Goal: Use online tool/utility: Use online tool/utility

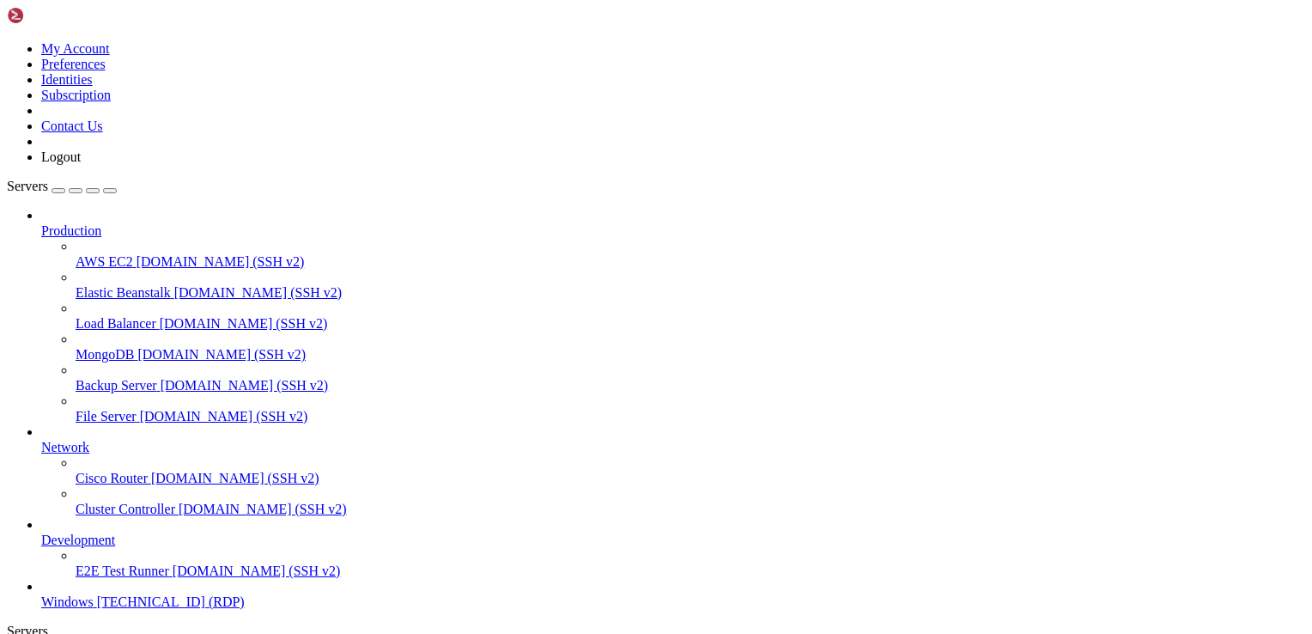
drag, startPoint x: 936, startPoint y: 830, endPoint x: 1019, endPoint y: 903, distance: 110.1
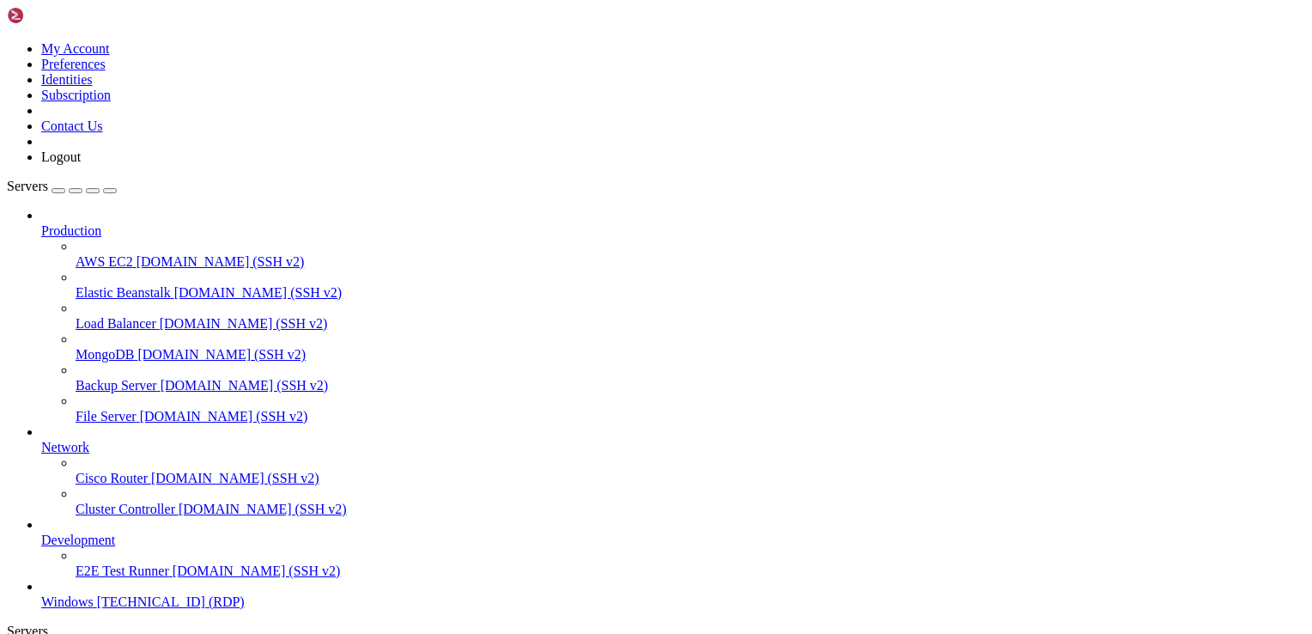
drag, startPoint x: 645, startPoint y: 928, endPoint x: 665, endPoint y: 934, distance: 20.6
drag, startPoint x: 665, startPoint y: 934, endPoint x: 688, endPoint y: 942, distance: 24.7
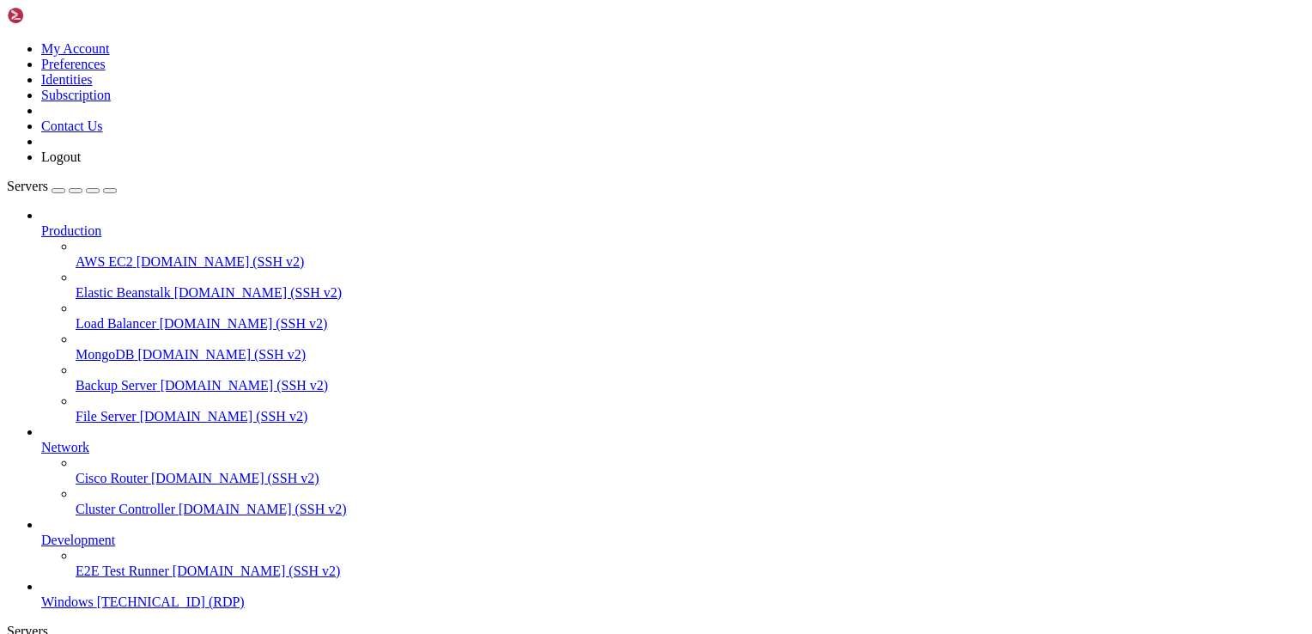
drag, startPoint x: 1061, startPoint y: 903, endPoint x: 980, endPoint y: 842, distance: 101.2
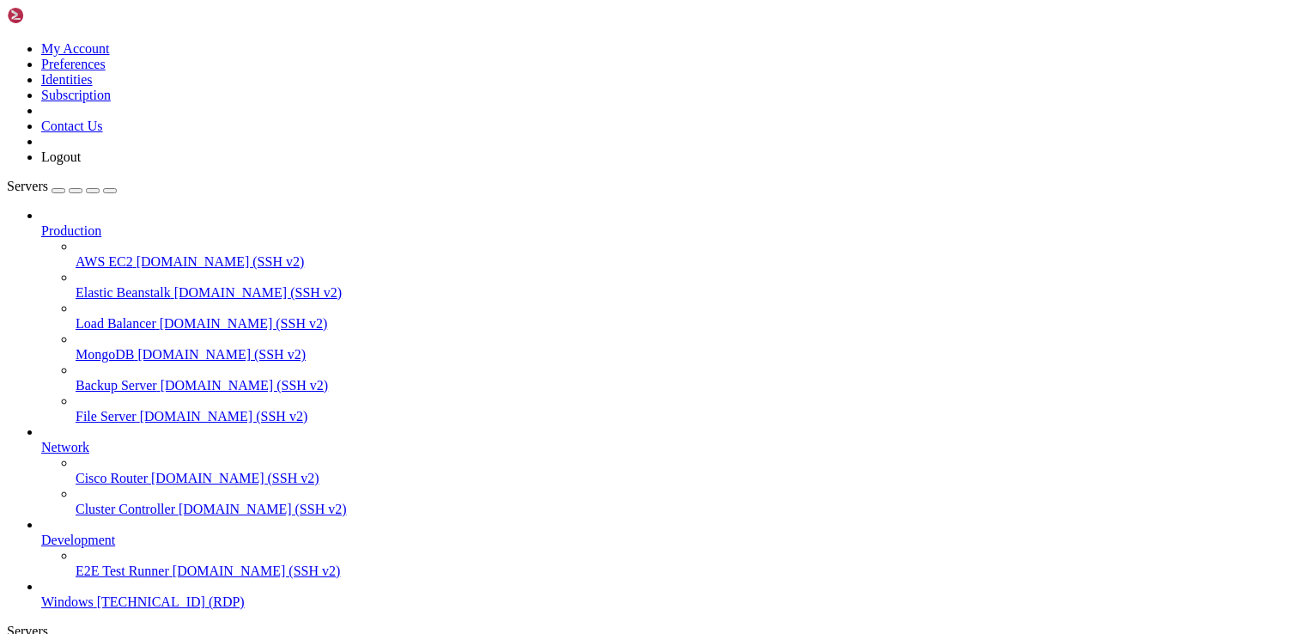
drag, startPoint x: 966, startPoint y: 839, endPoint x: 1130, endPoint y: 836, distance: 164.1
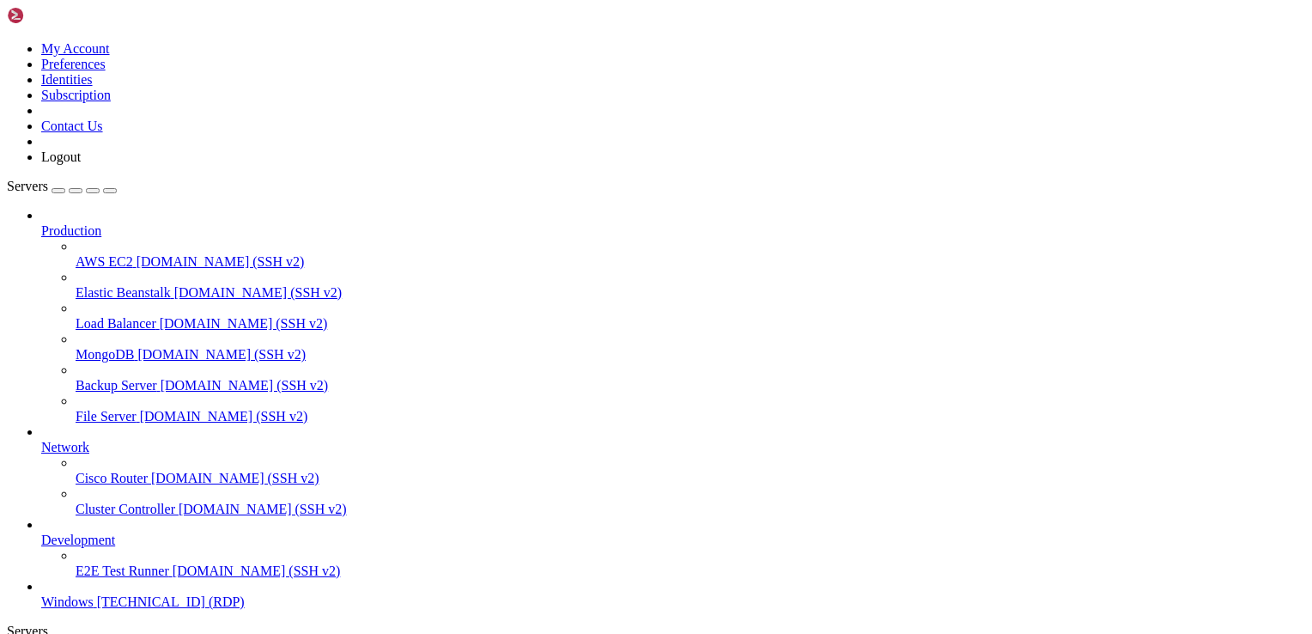
drag, startPoint x: 544, startPoint y: 1067, endPoint x: 341, endPoint y: 1049, distance: 204.3
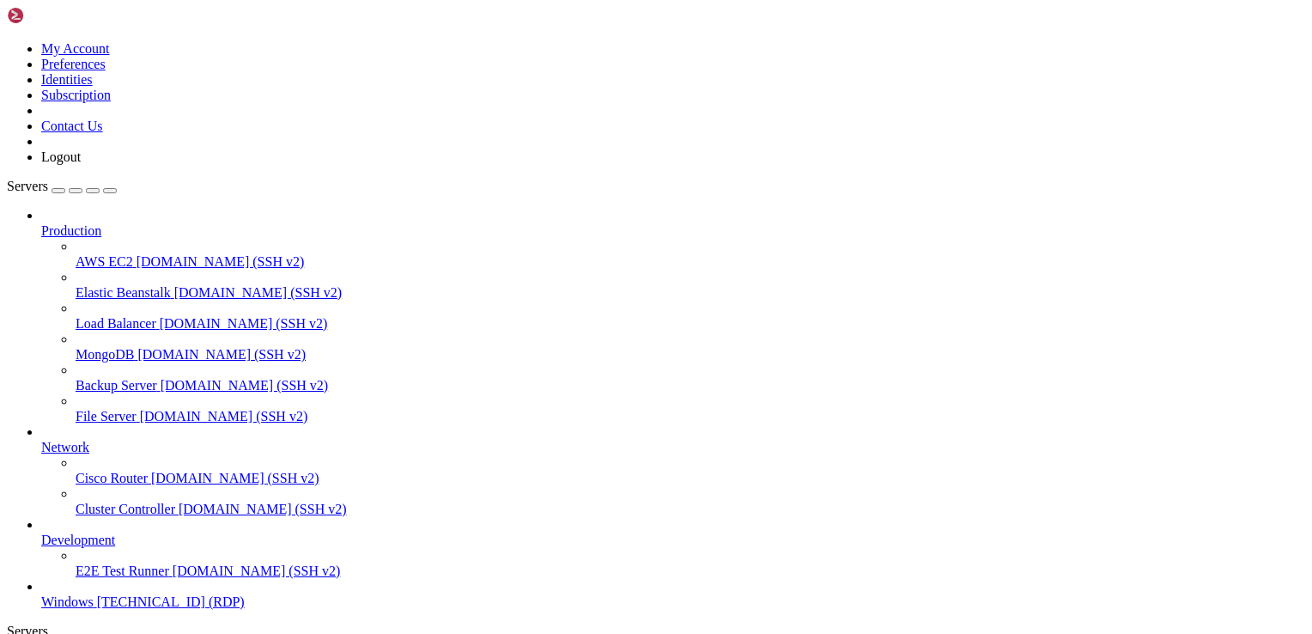
drag, startPoint x: 1116, startPoint y: 1211, endPoint x: 1144, endPoint y: 888, distance: 324.2
drag, startPoint x: 815, startPoint y: 1225, endPoint x: 815, endPoint y: 1207, distance: 17.2
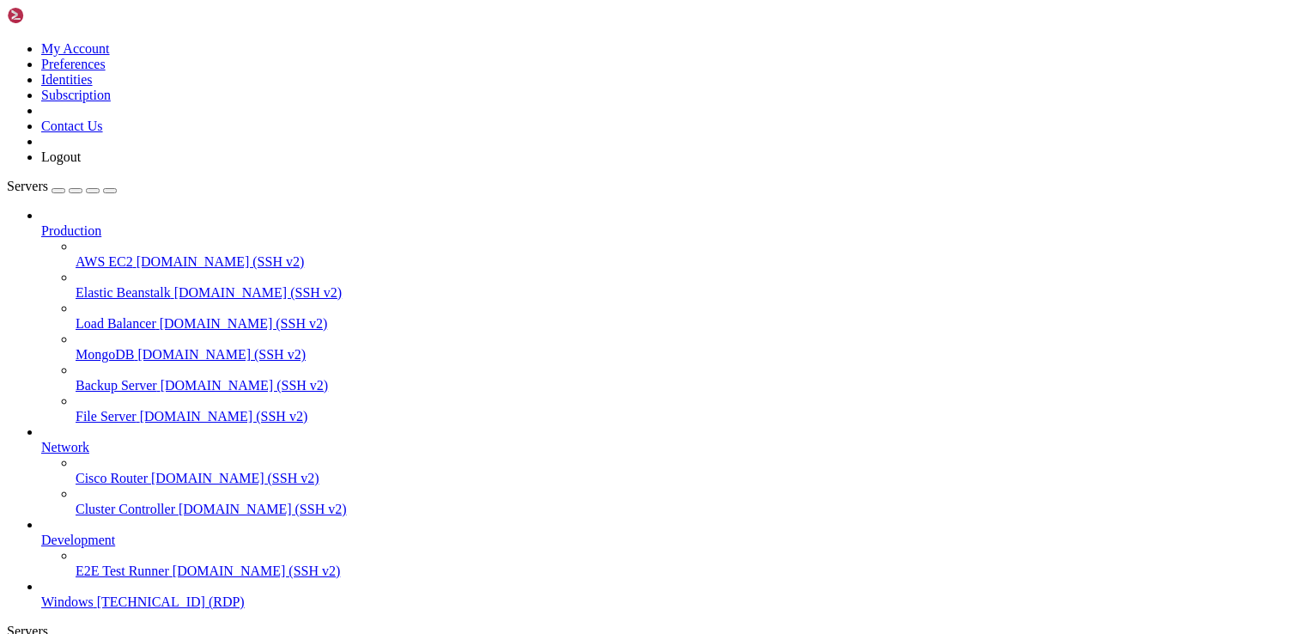
drag, startPoint x: 815, startPoint y: 1198, endPoint x: 791, endPoint y: 1176, distance: 32.8
drag, startPoint x: 815, startPoint y: 1173, endPoint x: 691, endPoint y: 1290, distance: 170.1
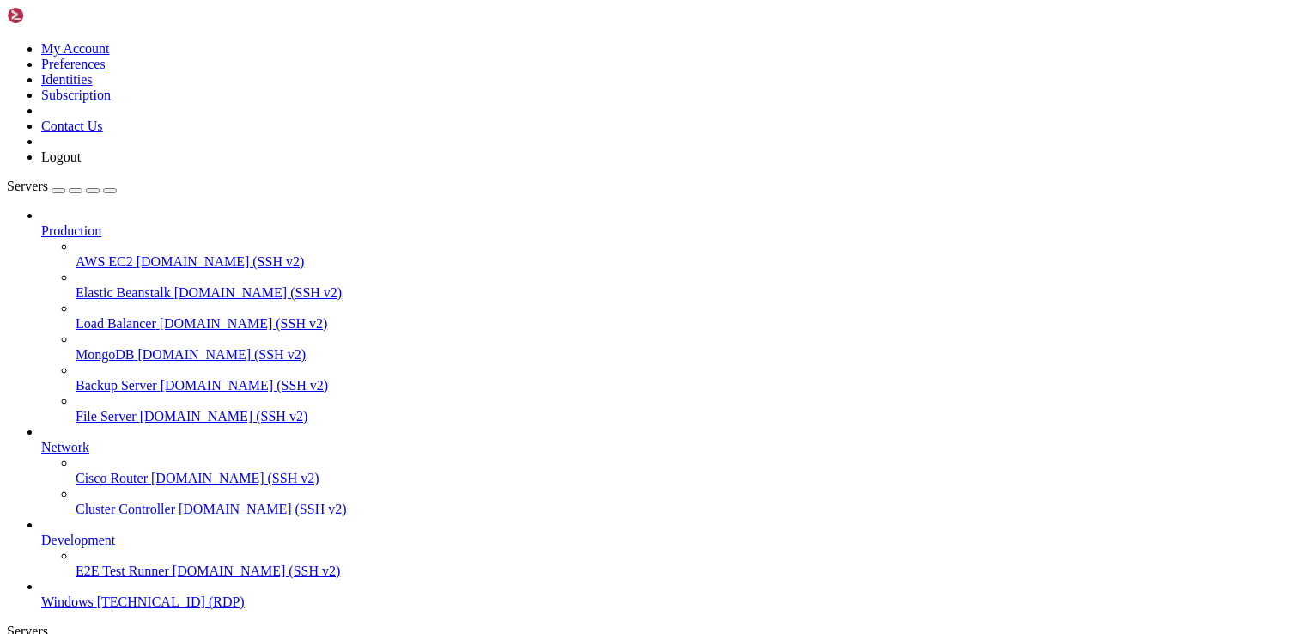
drag, startPoint x: 579, startPoint y: 1238, endPoint x: 148, endPoint y: 1233, distance: 431.1
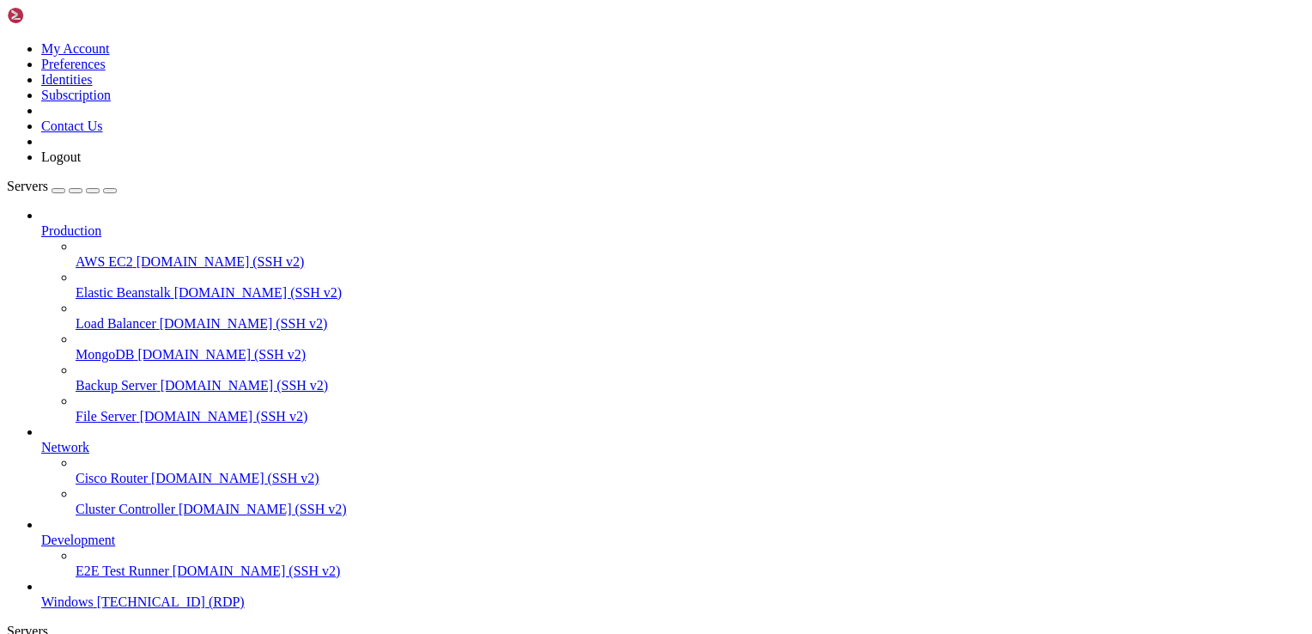
drag, startPoint x: 749, startPoint y: 1230, endPoint x: 119, endPoint y: 1048, distance: 655.3
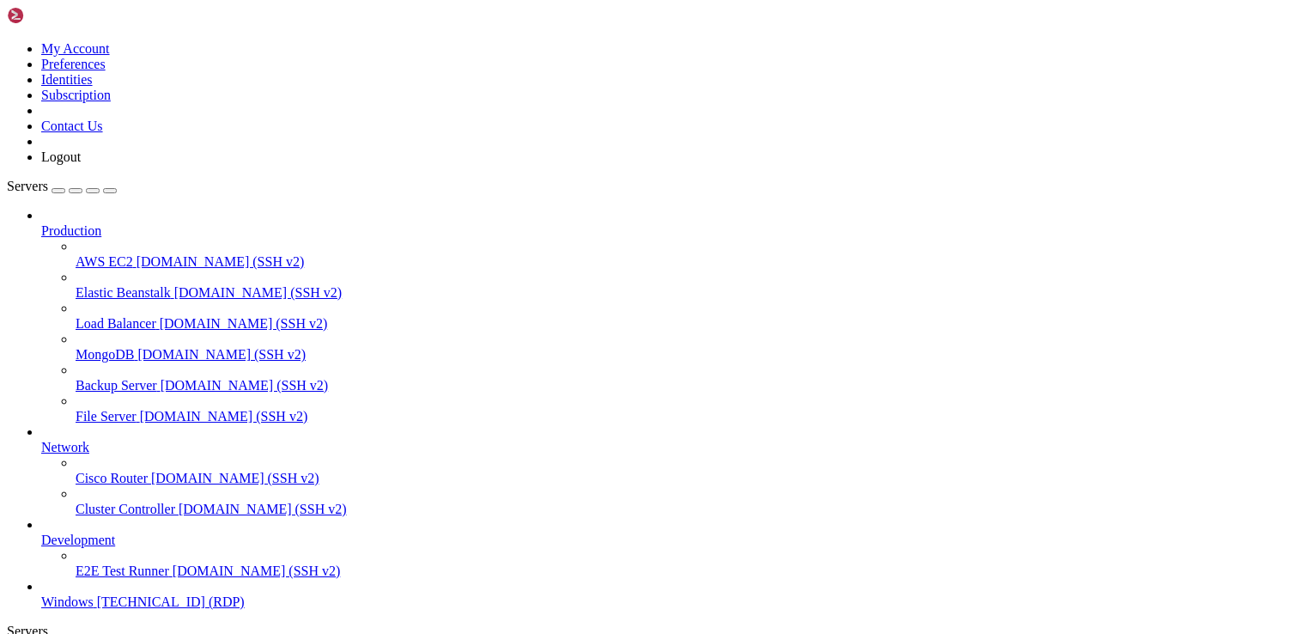
drag, startPoint x: 581, startPoint y: 1238, endPoint x: 133, endPoint y: 1238, distance: 448.3
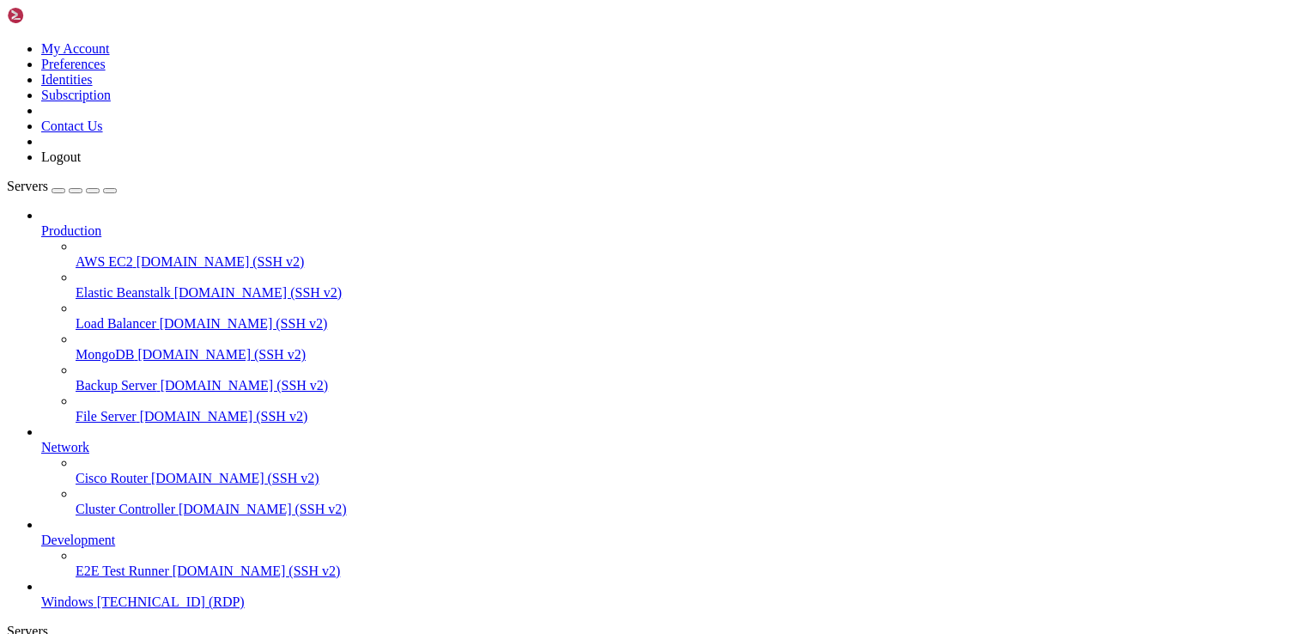
drag, startPoint x: 612, startPoint y: 1386, endPoint x: 599, endPoint y: 1379, distance: 15.4
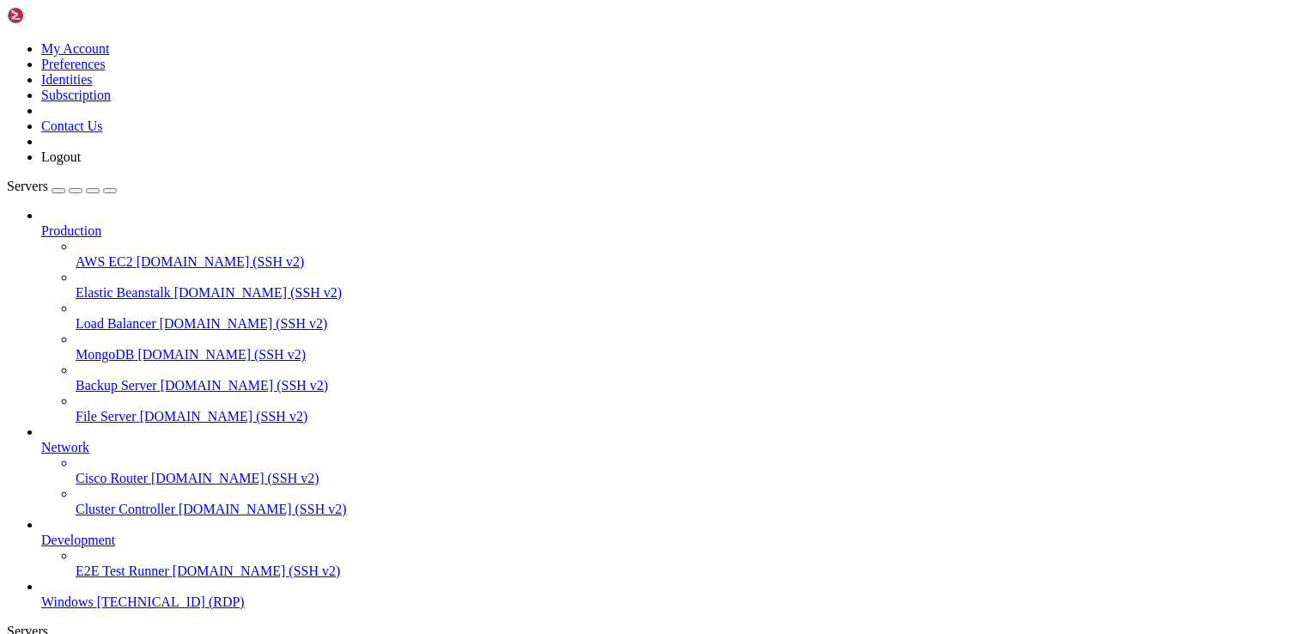
drag, startPoint x: 197, startPoint y: 835, endPoint x: 936, endPoint y: 849, distance: 739.6
drag, startPoint x: 813, startPoint y: 1238, endPoint x: 818, endPoint y: 1225, distance: 14.7
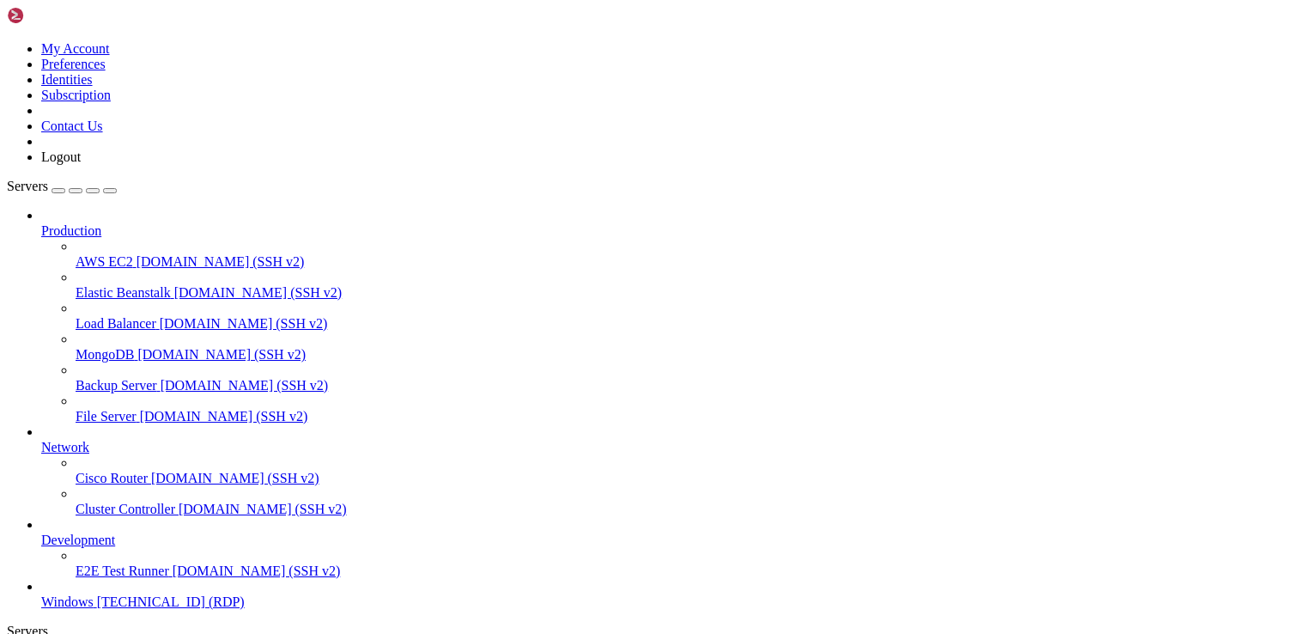
drag, startPoint x: 811, startPoint y: 1229, endPoint x: 812, endPoint y: 1274, distance: 45.5
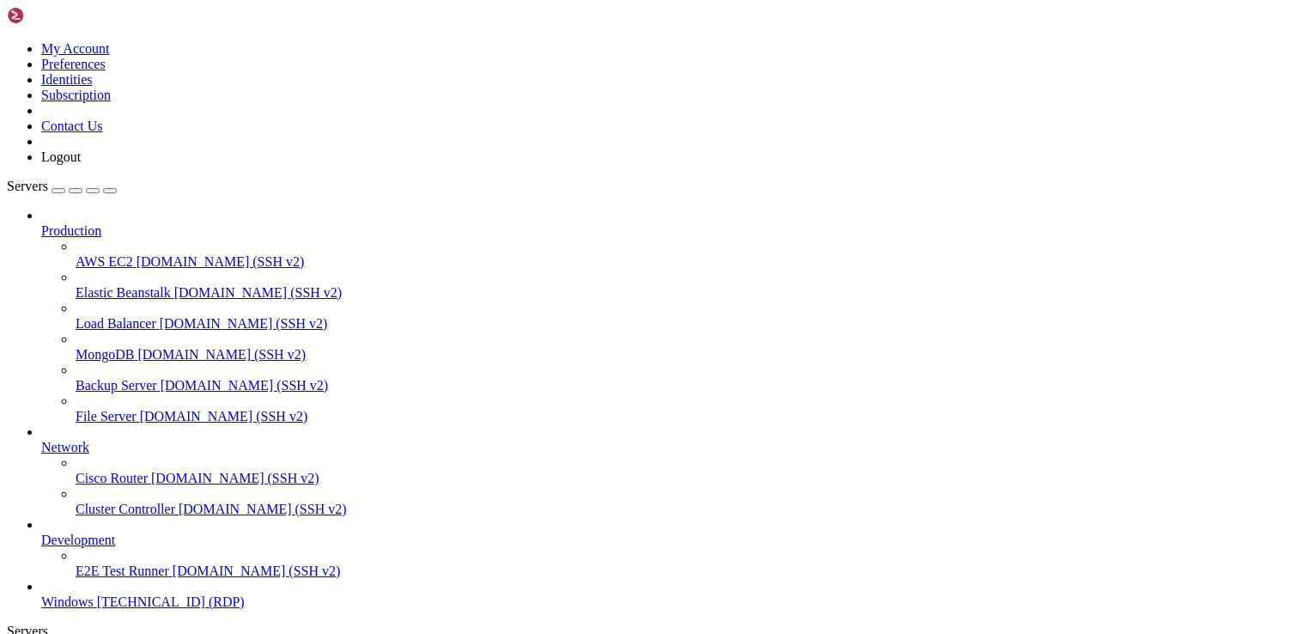
drag, startPoint x: 817, startPoint y: 1242, endPoint x: 787, endPoint y: 1328, distance: 91.0
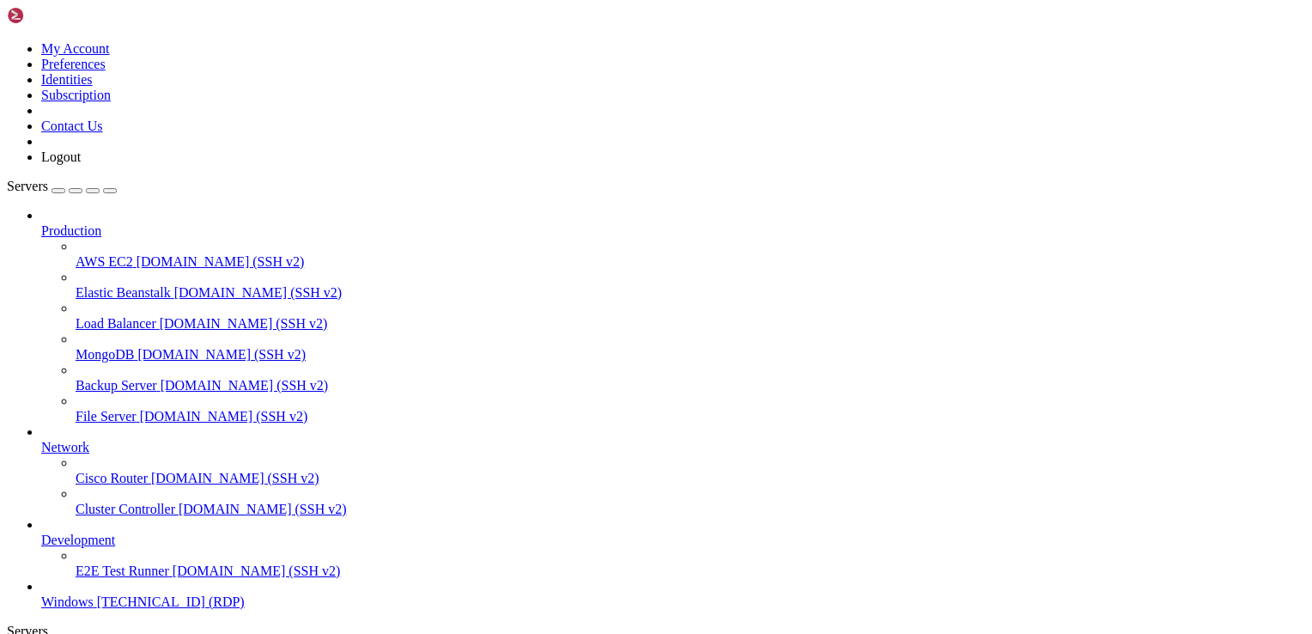
drag, startPoint x: 685, startPoint y: 944, endPoint x: 626, endPoint y: 936, distance: 59.8
drag, startPoint x: 765, startPoint y: 1019, endPoint x: 830, endPoint y: 1019, distance: 64.4
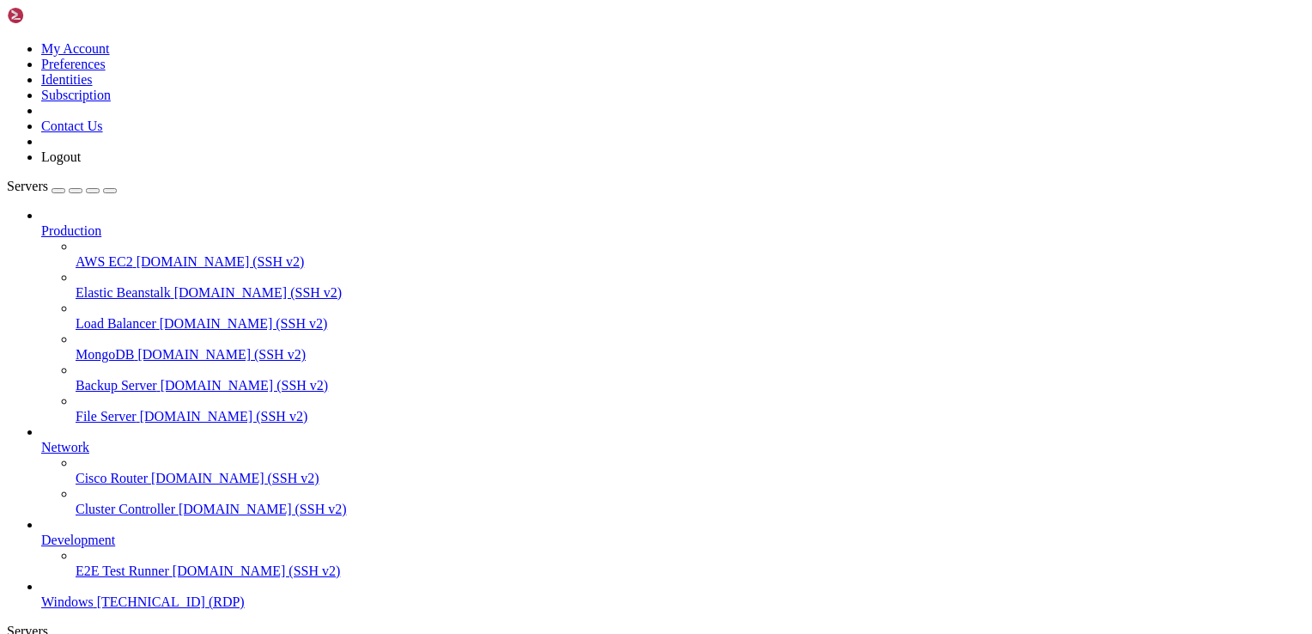
drag, startPoint x: 816, startPoint y: 1231, endPoint x: 808, endPoint y: 1114, distance: 117.1
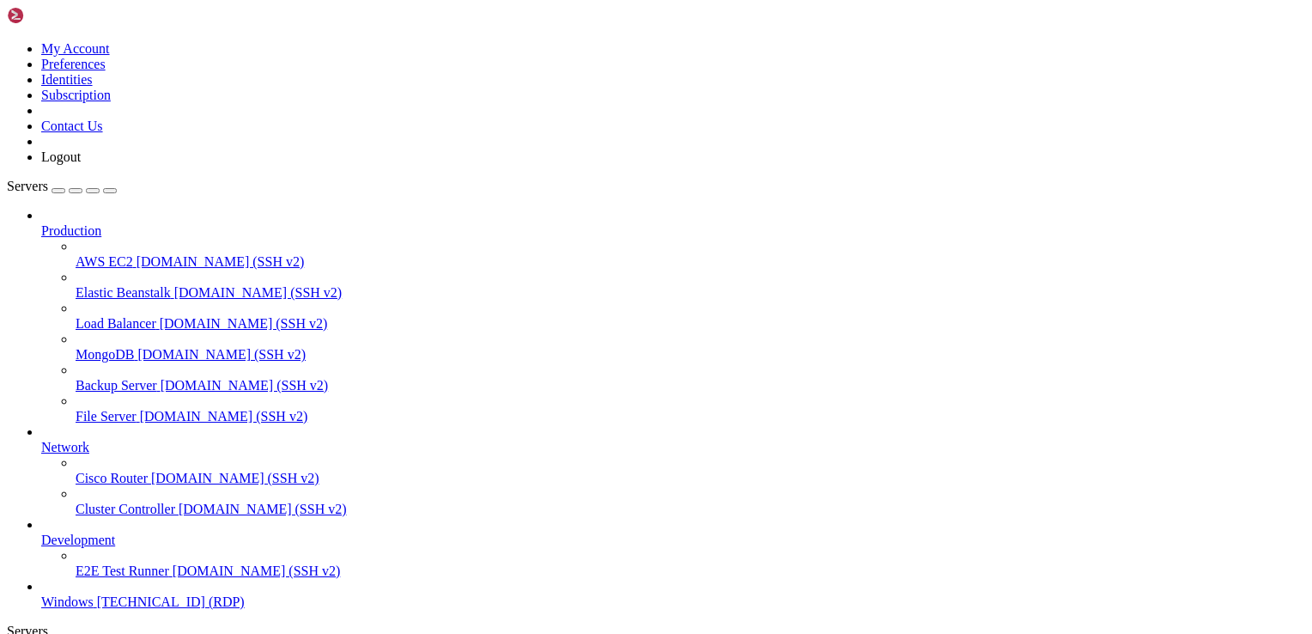
drag, startPoint x: 818, startPoint y: 1049, endPoint x: 808, endPoint y: 1281, distance: 232.1
drag, startPoint x: 547, startPoint y: 1221, endPoint x: 94, endPoint y: 953, distance: 526.0
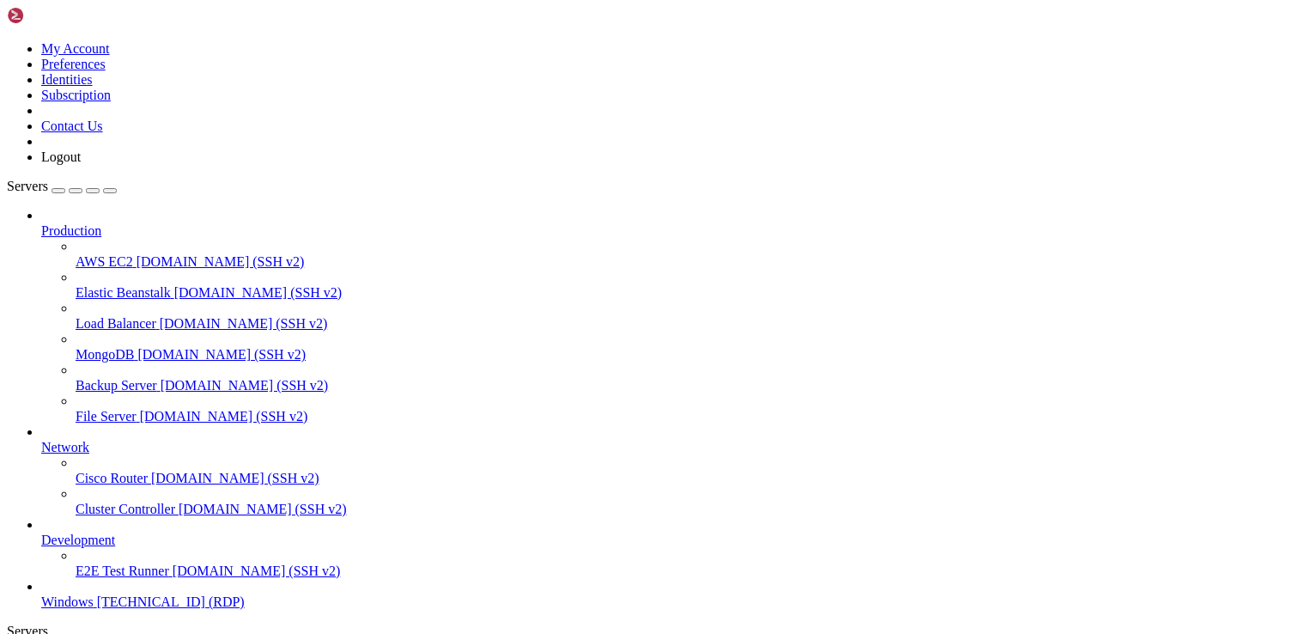
drag, startPoint x: 816, startPoint y: 1226, endPoint x: 801, endPoint y: 1069, distance: 157.8
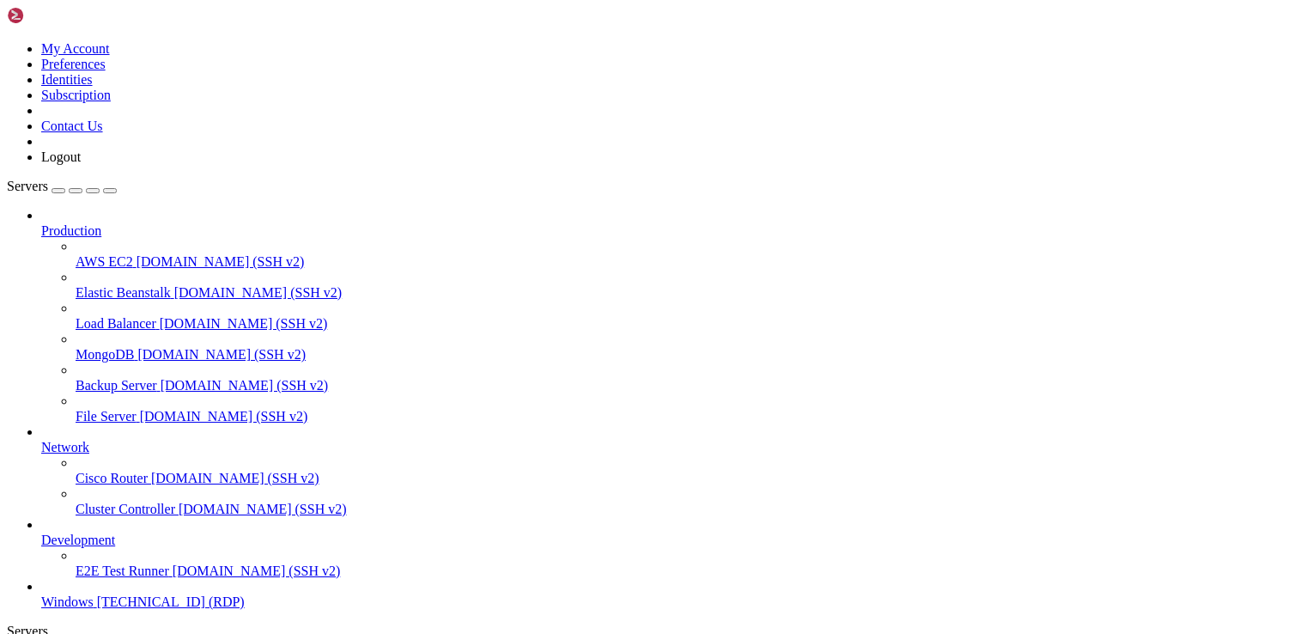
drag, startPoint x: 508, startPoint y: 937, endPoint x: 240, endPoint y: 945, distance: 267.2
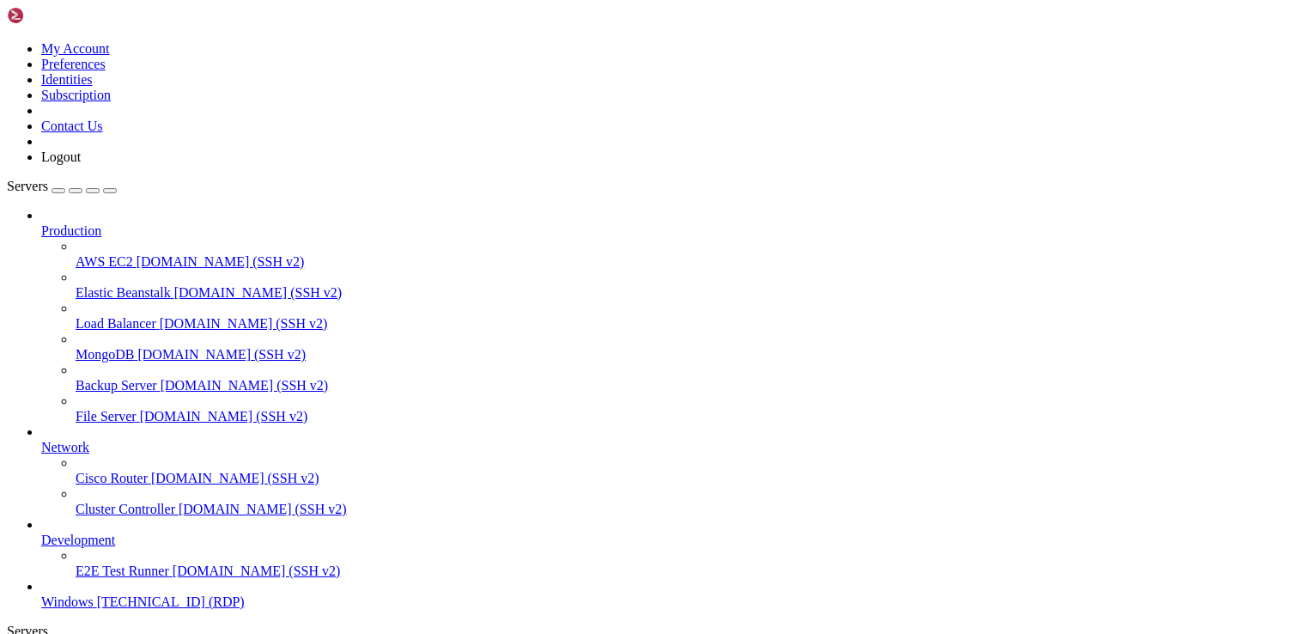
drag, startPoint x: 678, startPoint y: 940, endPoint x: 733, endPoint y: 934, distance: 54.4
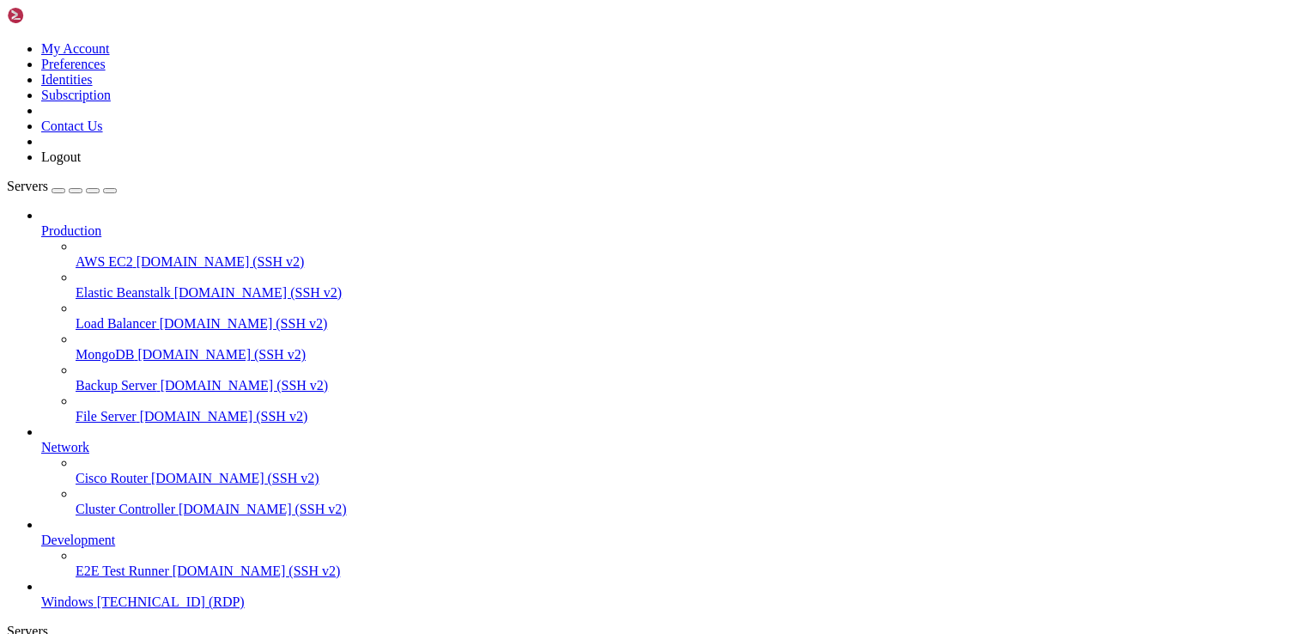
drag, startPoint x: 1011, startPoint y: 854, endPoint x: 261, endPoint y: 1054, distance: 776.0
drag, startPoint x: 984, startPoint y: 847, endPoint x: 118, endPoint y: 1173, distance: 925.9
drag, startPoint x: 943, startPoint y: 849, endPoint x: 389, endPoint y: 1457, distance: 822.5
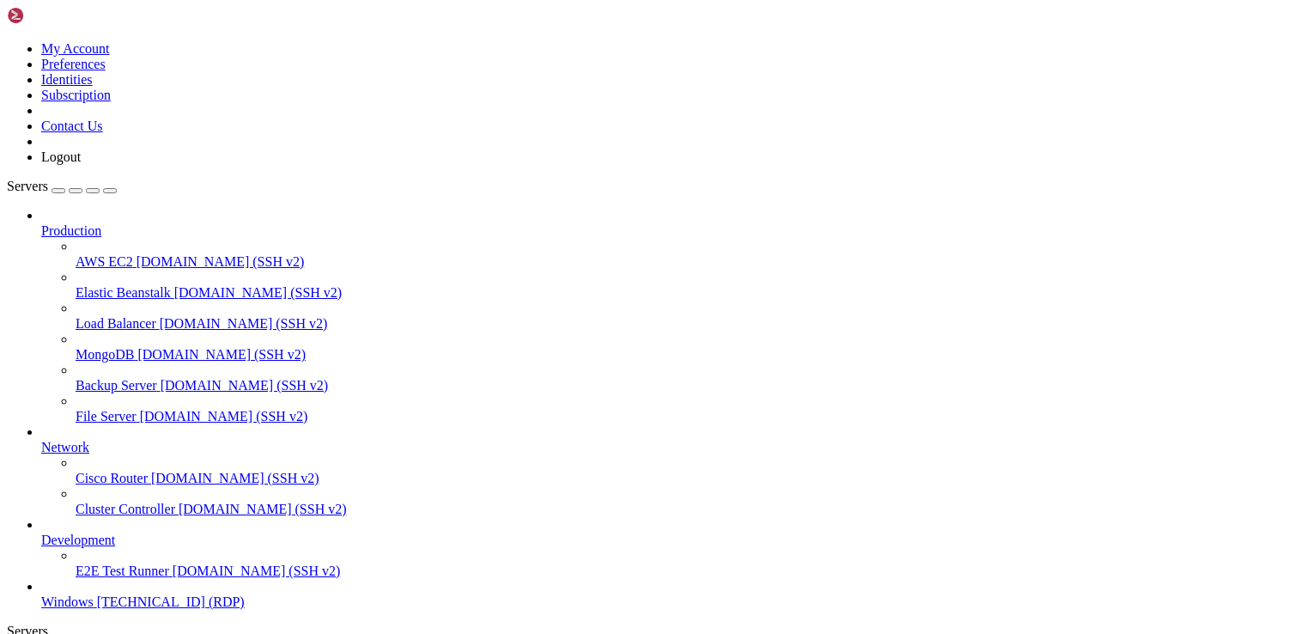
drag, startPoint x: 935, startPoint y: 827, endPoint x: 494, endPoint y: 879, distance: 444.4
drag, startPoint x: 769, startPoint y: 929, endPoint x: 827, endPoint y: 940, distance: 59.3
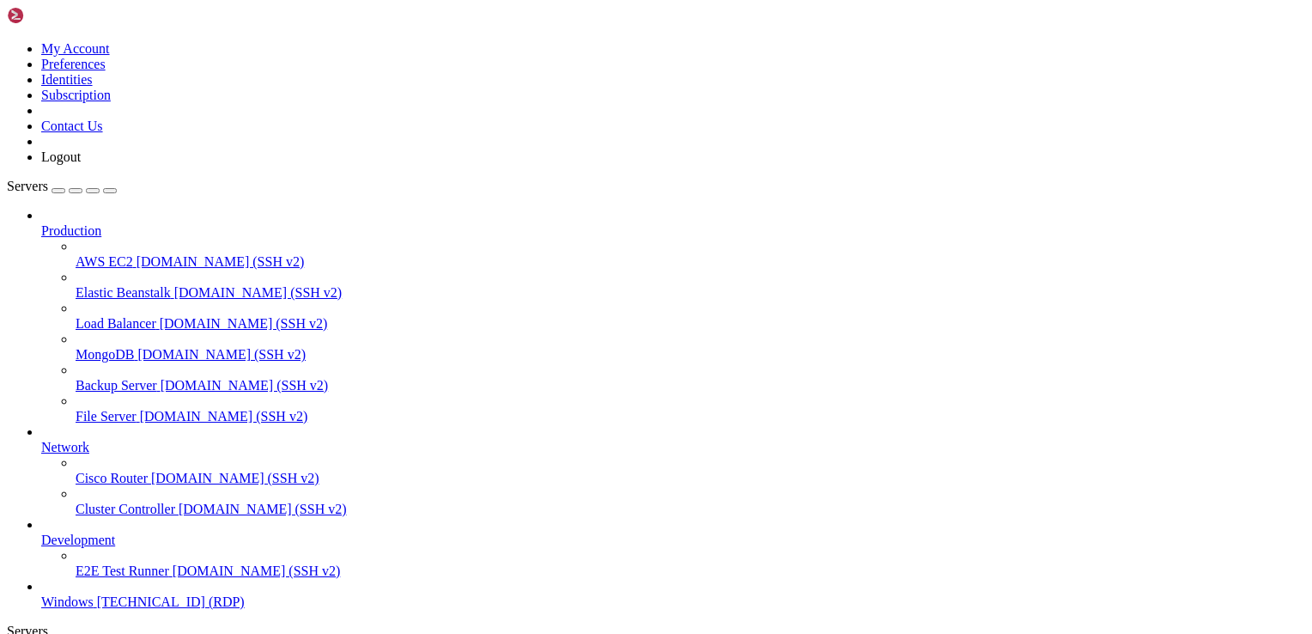
drag, startPoint x: 981, startPoint y: 842, endPoint x: 1092, endPoint y: 856, distance: 112.5
drag, startPoint x: 220, startPoint y: 894, endPoint x: 118, endPoint y: 897, distance: 102.2
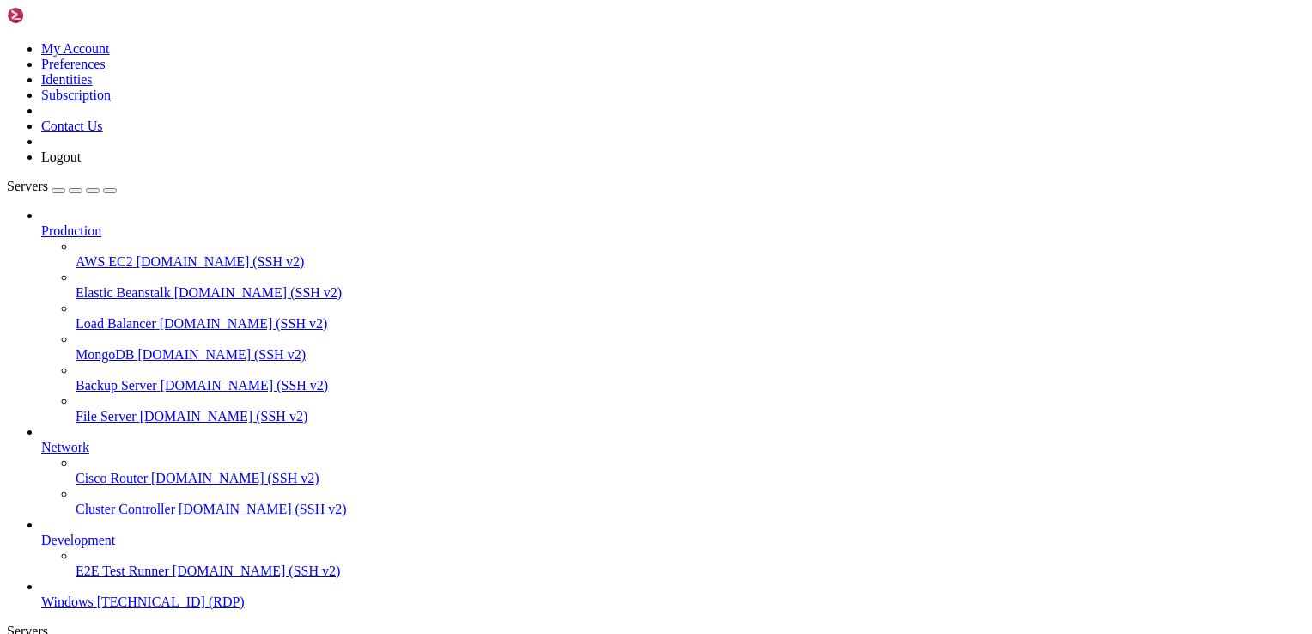
drag, startPoint x: 766, startPoint y: 1242, endPoint x: 821, endPoint y: 1332, distance: 105.6
drag, startPoint x: 515, startPoint y: 877, endPoint x: 648, endPoint y: 1135, distance: 290.4
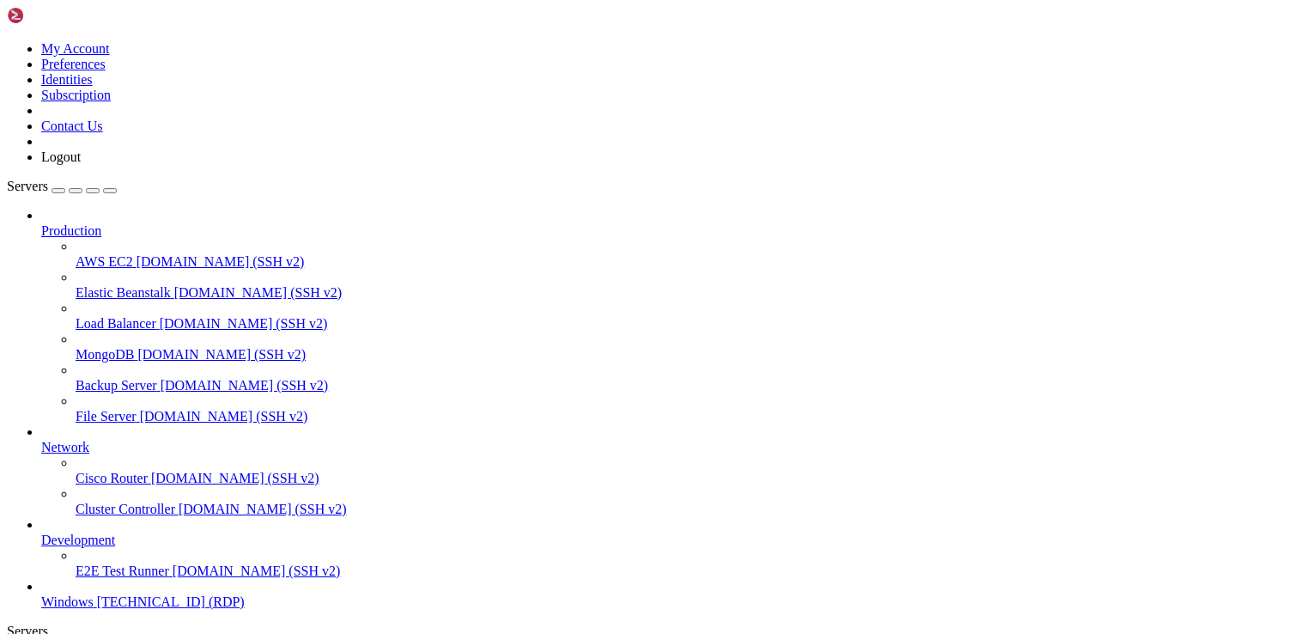
drag, startPoint x: 767, startPoint y: 1239, endPoint x: 840, endPoint y: 1362, distance: 142.9
drag, startPoint x: 794, startPoint y: 928, endPoint x: 828, endPoint y: 1167, distance: 241.9
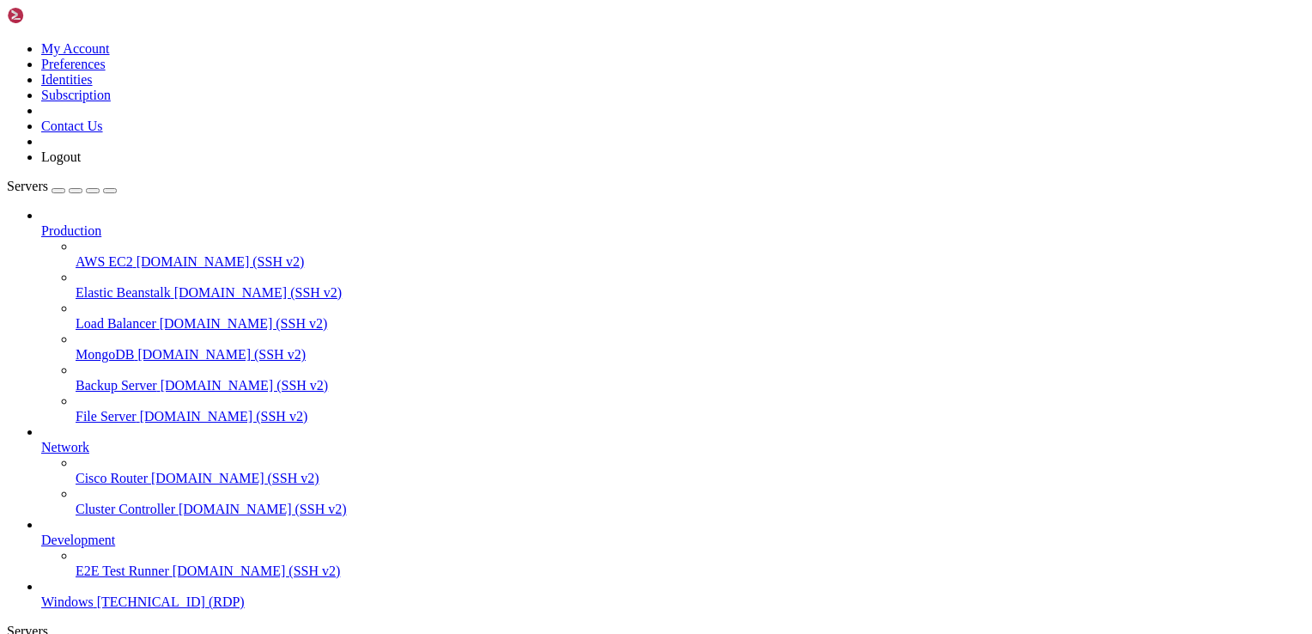
drag, startPoint x: 730, startPoint y: 933, endPoint x: 705, endPoint y: 923, distance: 26.6
drag, startPoint x: 709, startPoint y: 919, endPoint x: 696, endPoint y: 916, distance: 12.3
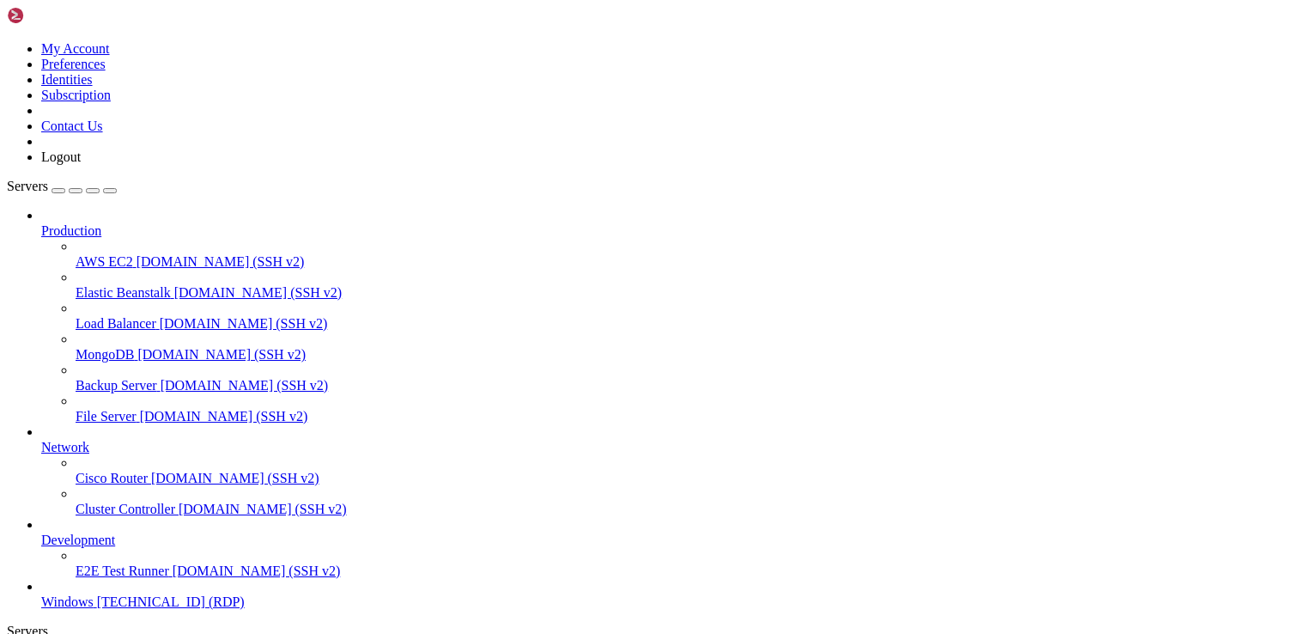
drag, startPoint x: 841, startPoint y: 985, endPoint x: 792, endPoint y: 983, distance: 49.0
drag, startPoint x: 792, startPoint y: 983, endPoint x: 725, endPoint y: 983, distance: 67.0
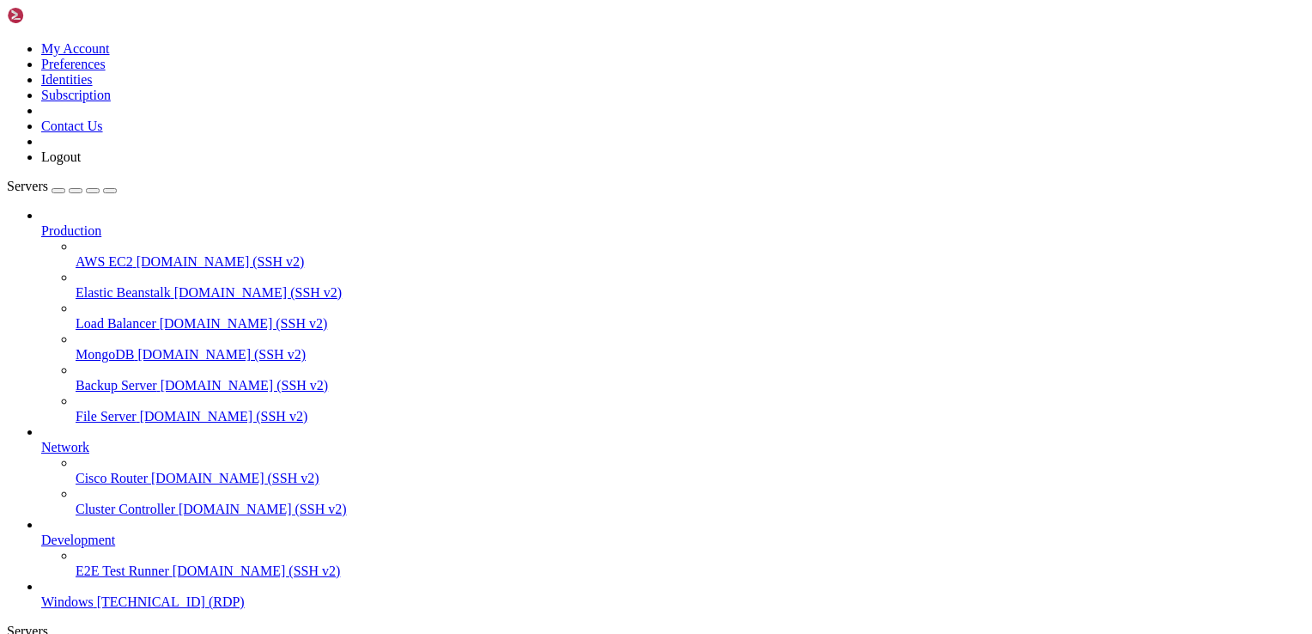
drag, startPoint x: 792, startPoint y: 1063, endPoint x: 803, endPoint y: 881, distance: 182.4
drag, startPoint x: 788, startPoint y: 1217, endPoint x: 760, endPoint y: 1247, distance: 40.7
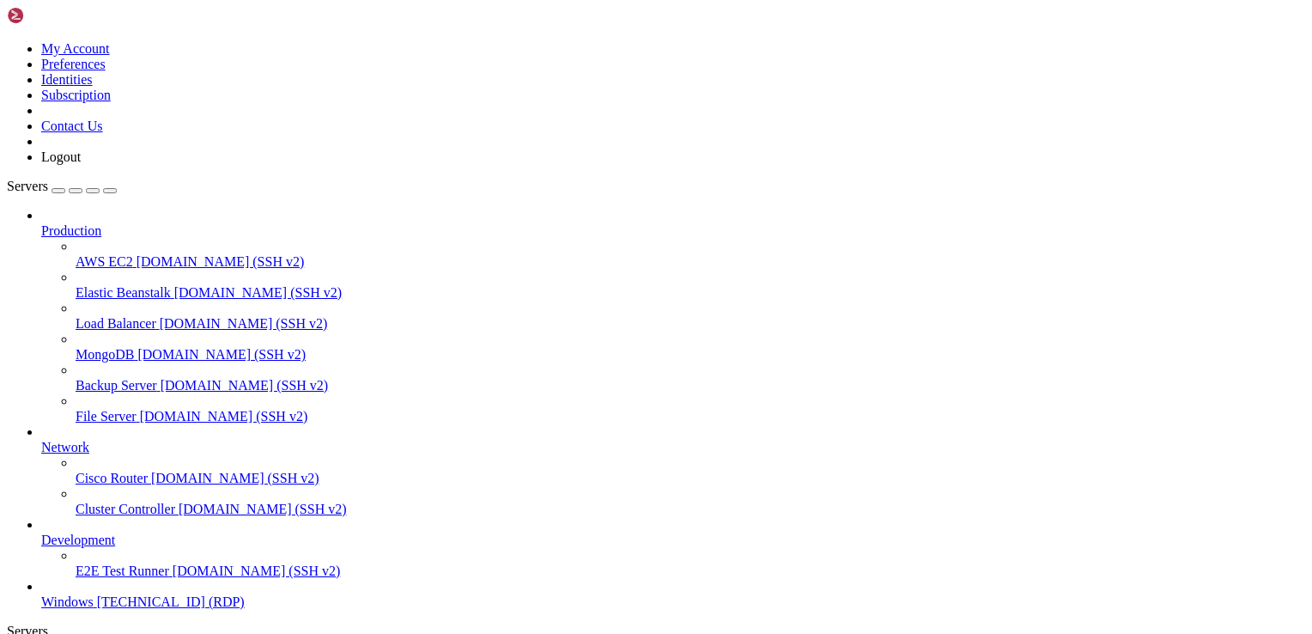
drag, startPoint x: 788, startPoint y: 1210, endPoint x: 788, endPoint y: 1189, distance: 21.5
drag, startPoint x: 789, startPoint y: 1196, endPoint x: 790, endPoint y: 1303, distance: 106.5
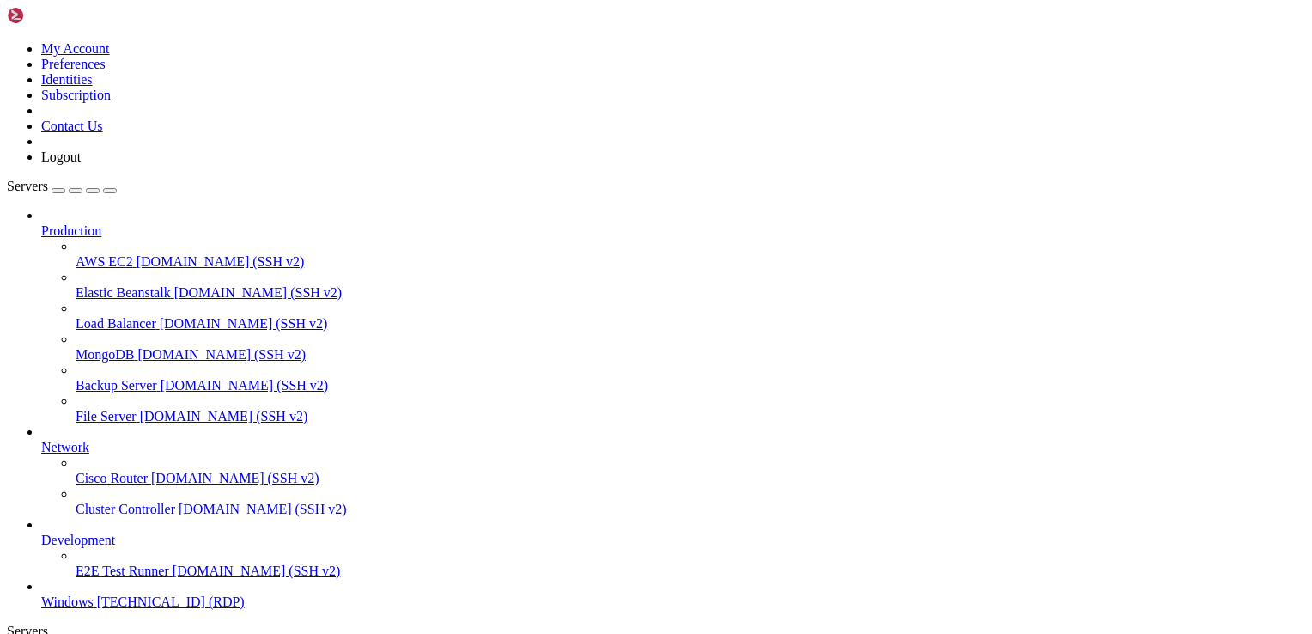
drag, startPoint x: 639, startPoint y: 922, endPoint x: 651, endPoint y: 915, distance: 13.8
drag, startPoint x: 655, startPoint y: 915, endPoint x: 672, endPoint y: 913, distance: 17.4
drag, startPoint x: 672, startPoint y: 912, endPoint x: 671, endPoint y: 944, distance: 31.8
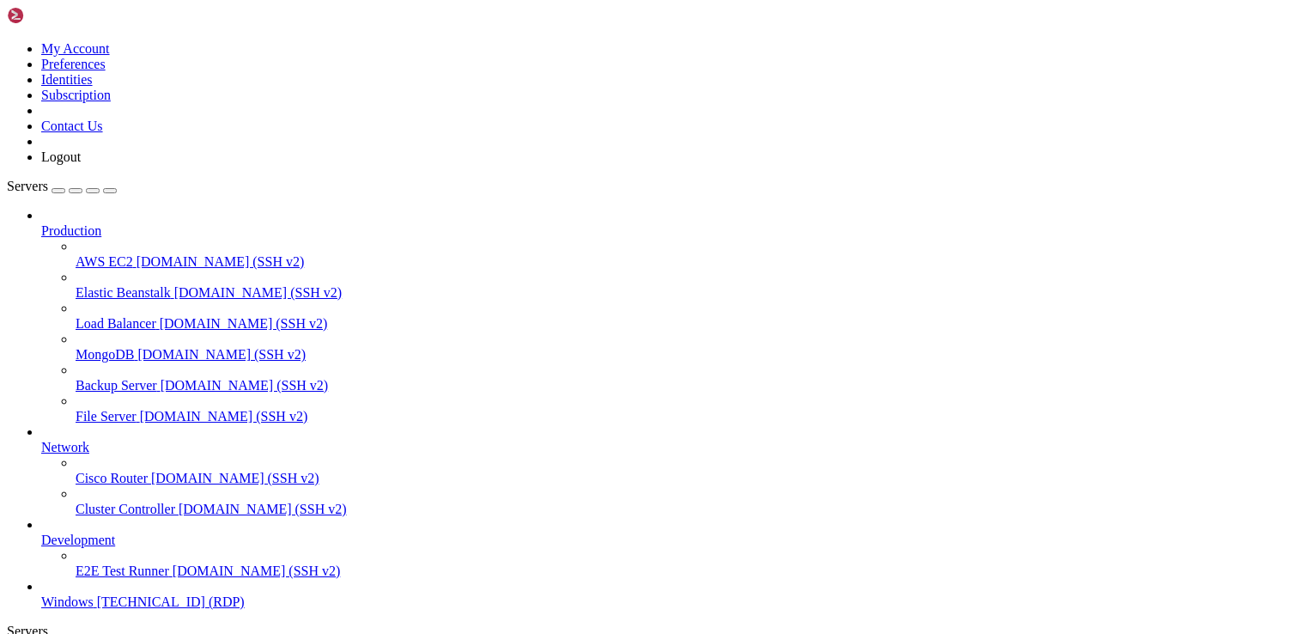
drag, startPoint x: 813, startPoint y: 1238, endPoint x: 788, endPoint y: 1351, distance: 115.4
drag, startPoint x: 815, startPoint y: 1242, endPoint x: 822, endPoint y: 1331, distance: 89.6
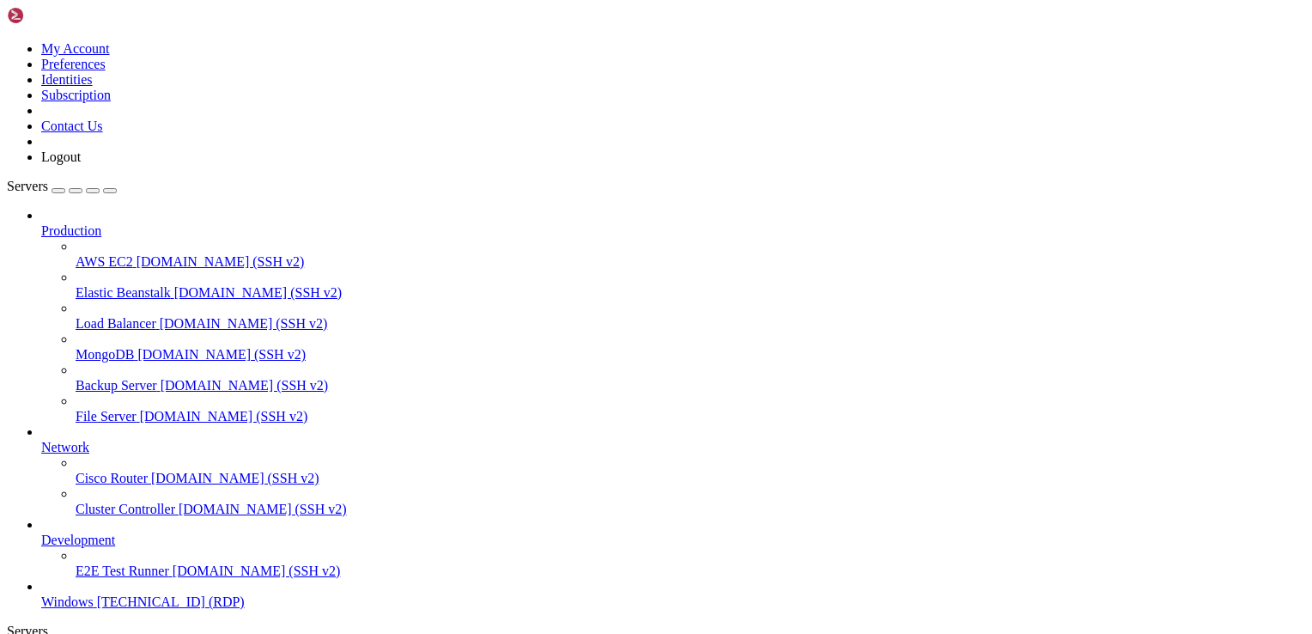
drag, startPoint x: 1032, startPoint y: 850, endPoint x: 1193, endPoint y: 902, distance: 168.7
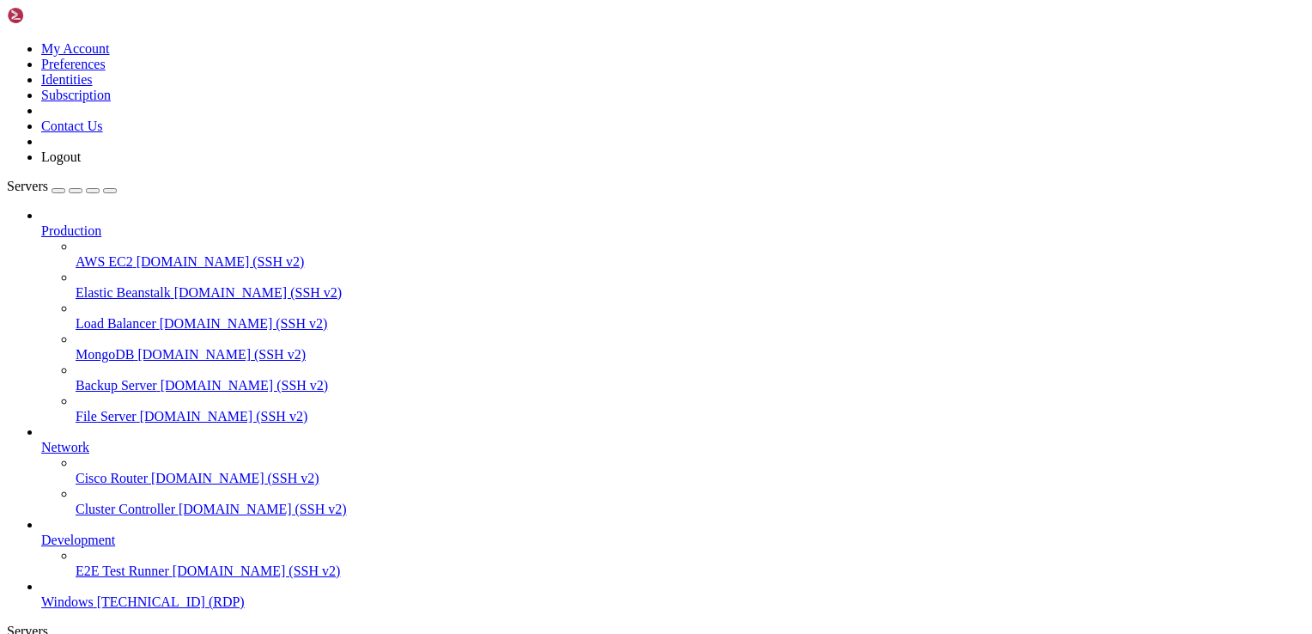
drag, startPoint x: 1177, startPoint y: 978, endPoint x: 1142, endPoint y: 891, distance: 93.3
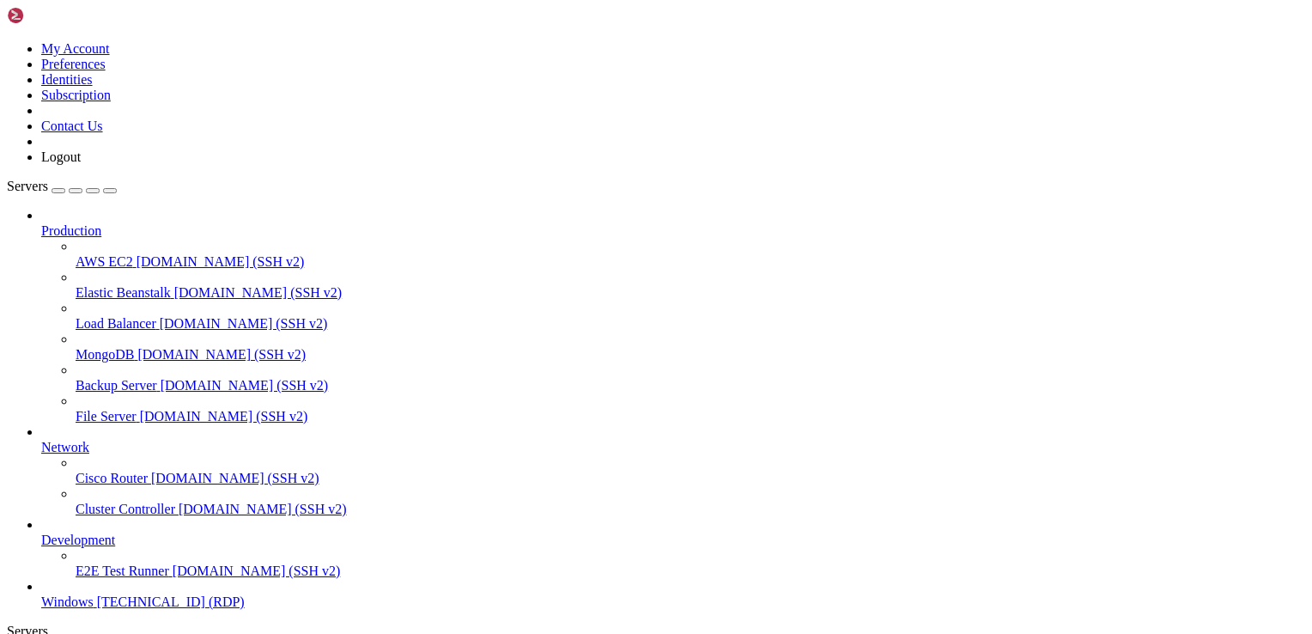
drag, startPoint x: 1134, startPoint y: 924, endPoint x: 1162, endPoint y: 895, distance: 40.1
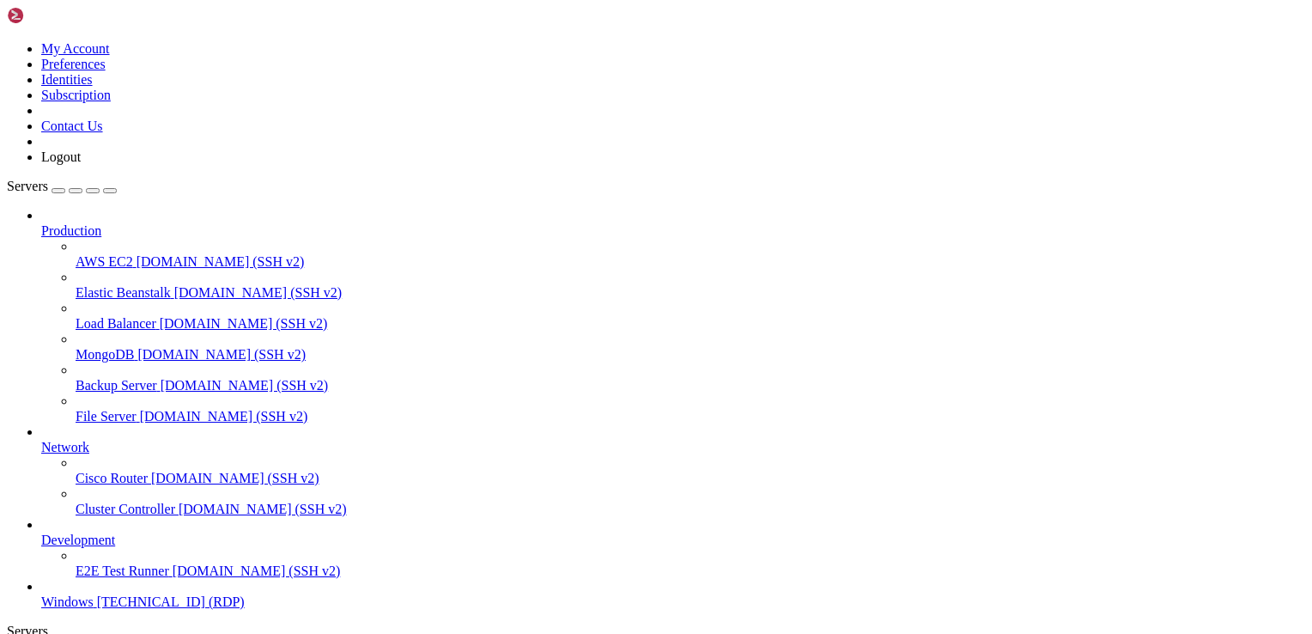
drag, startPoint x: 1119, startPoint y: 917, endPoint x: 1134, endPoint y: 1297, distance: 379.9
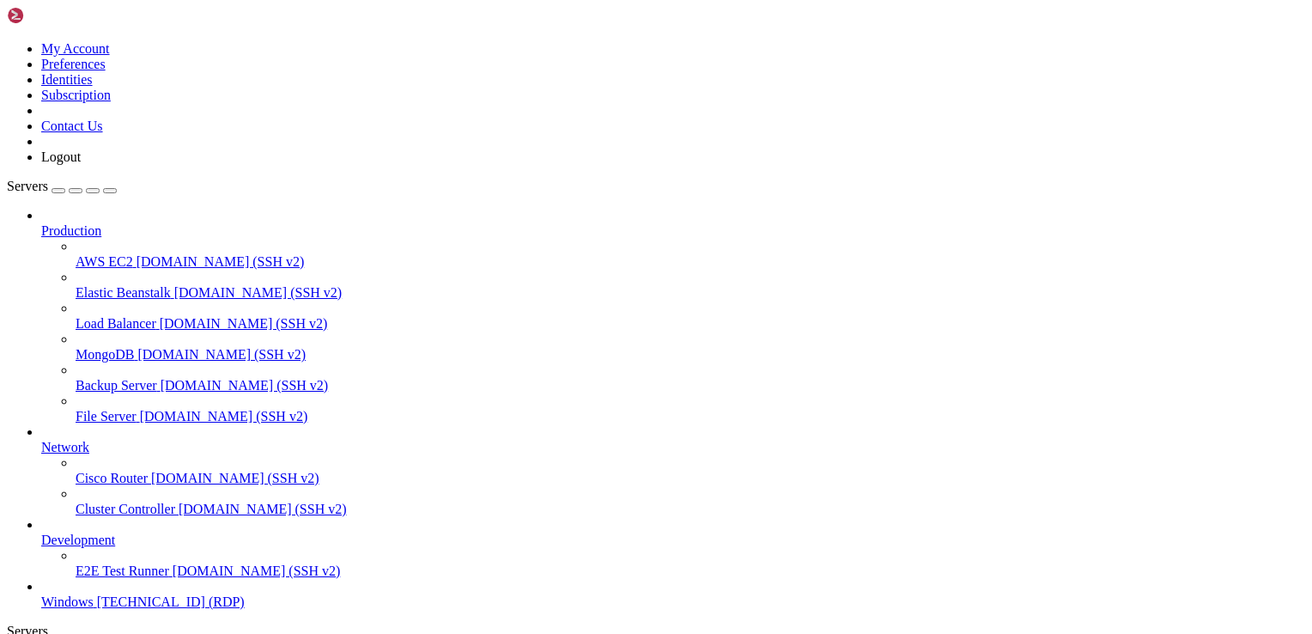
drag, startPoint x: 283, startPoint y: 970, endPoint x: 273, endPoint y: 1355, distance: 385.7
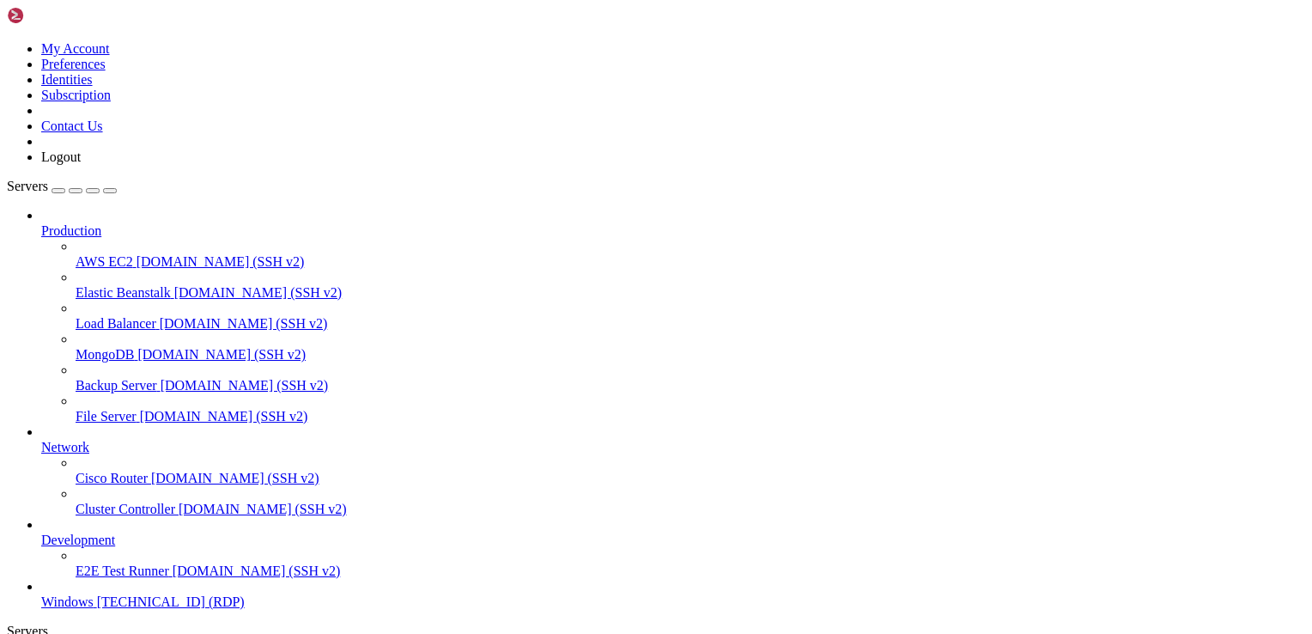
drag, startPoint x: 284, startPoint y: 945, endPoint x: 265, endPoint y: 943, distance: 19.0
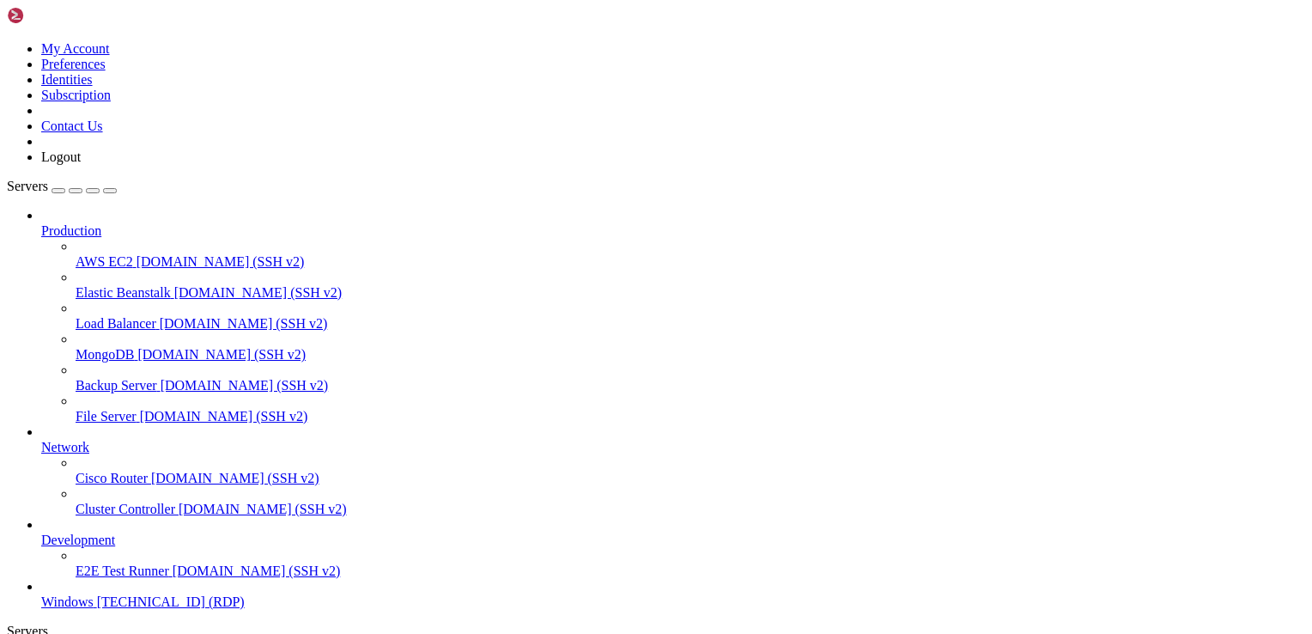
drag, startPoint x: 246, startPoint y: 834, endPoint x: 1013, endPoint y: 840, distance: 766.1
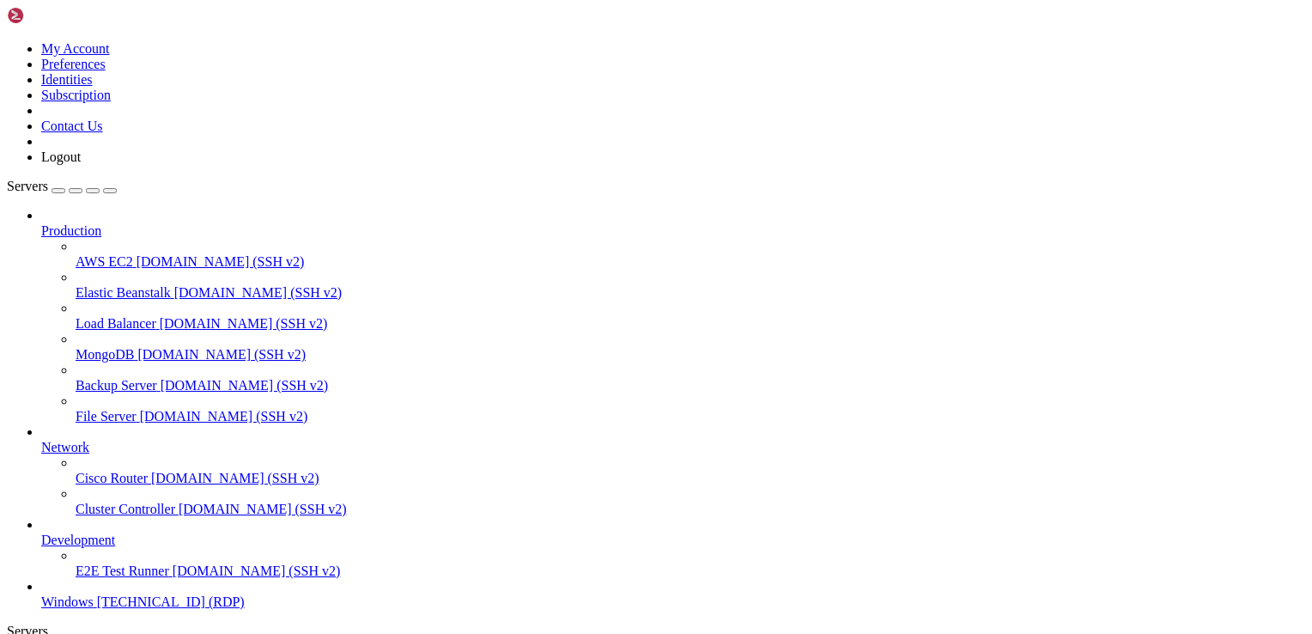
drag, startPoint x: 949, startPoint y: 836, endPoint x: 1148, endPoint y: 842, distance: 199.3
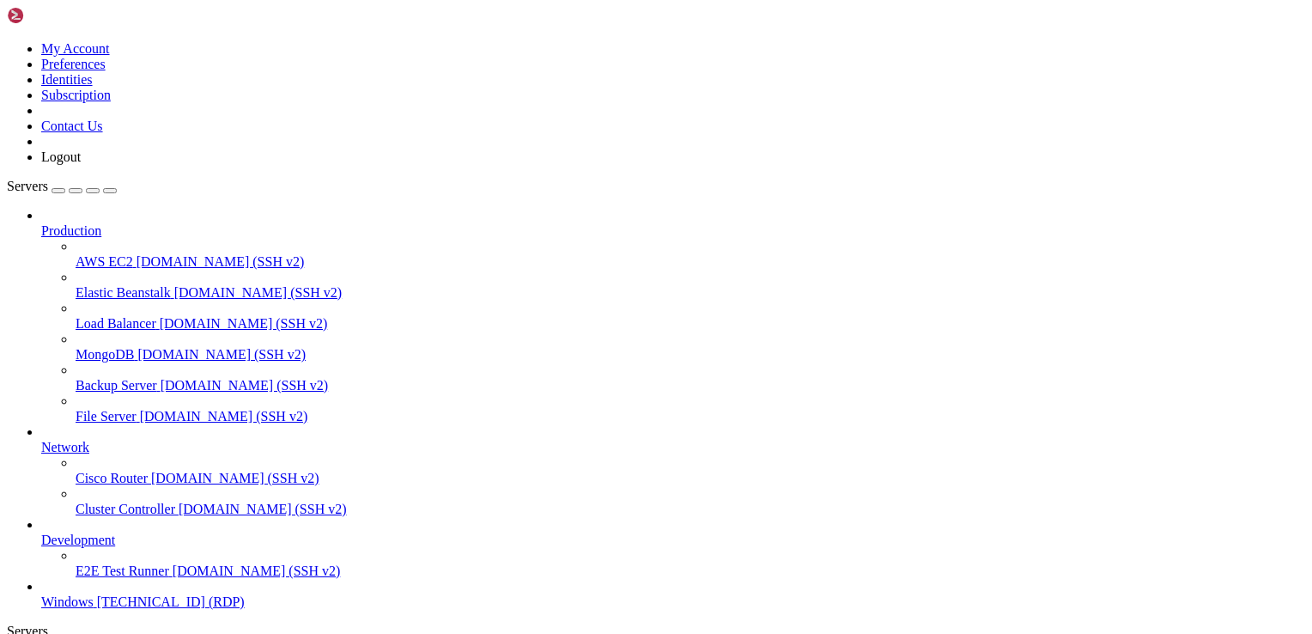
drag, startPoint x: 1170, startPoint y: 844, endPoint x: 796, endPoint y: 1335, distance: 616.5
drag, startPoint x: 1116, startPoint y: 1272, endPoint x: 1150, endPoint y: 882, distance: 391.3
drag, startPoint x: 863, startPoint y: 1334, endPoint x: 1048, endPoint y: 923, distance: 450.1
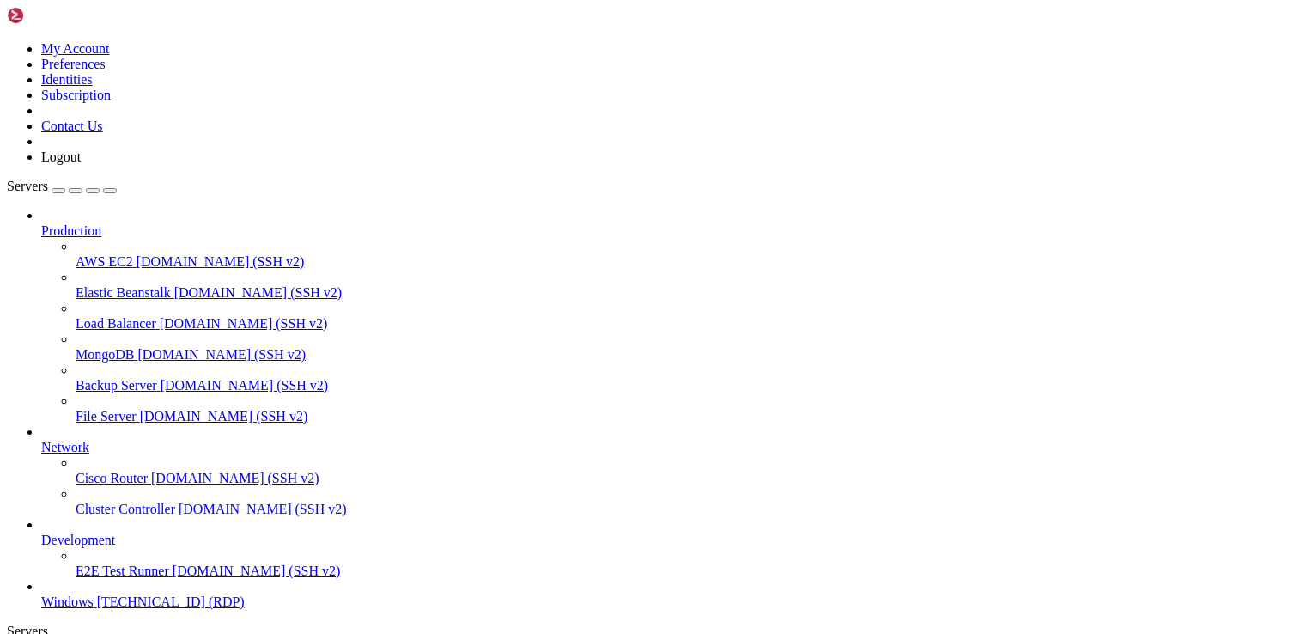
drag, startPoint x: 1080, startPoint y: 922, endPoint x: 1136, endPoint y: 848, distance: 93.3
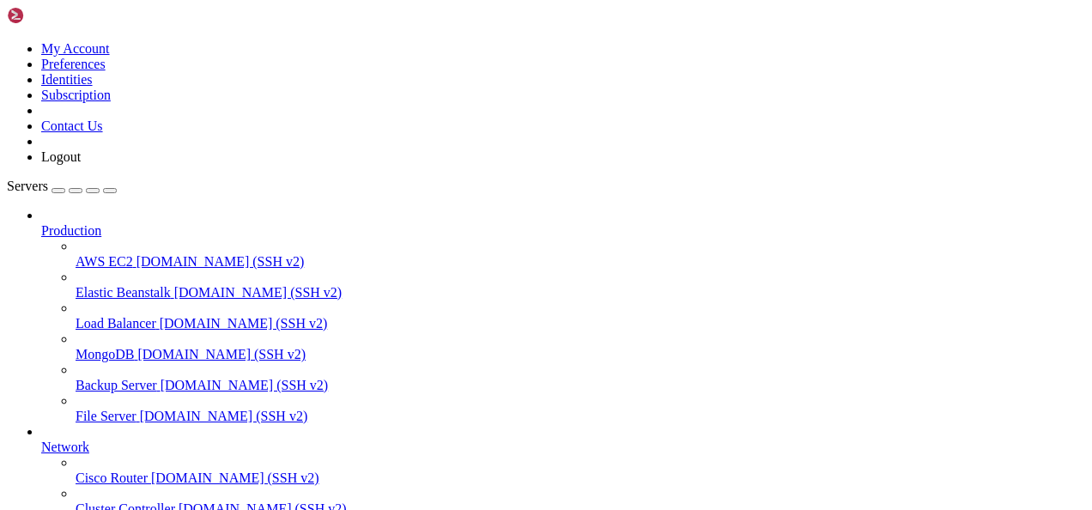
drag, startPoint x: 932, startPoint y: 853, endPoint x: 890, endPoint y: 874, distance: 47.2
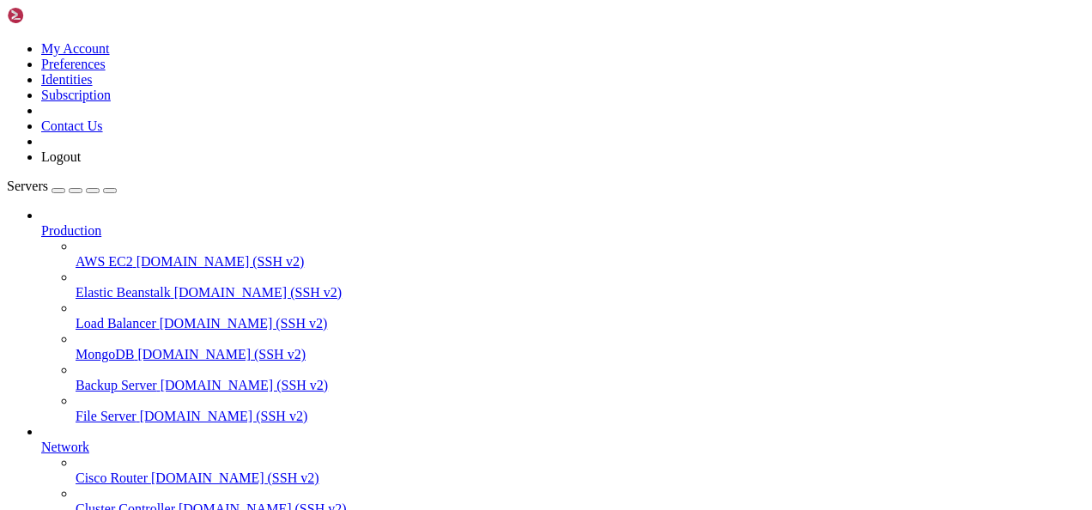
drag, startPoint x: 1013, startPoint y: 856, endPoint x: 896, endPoint y: 928, distance: 136.8
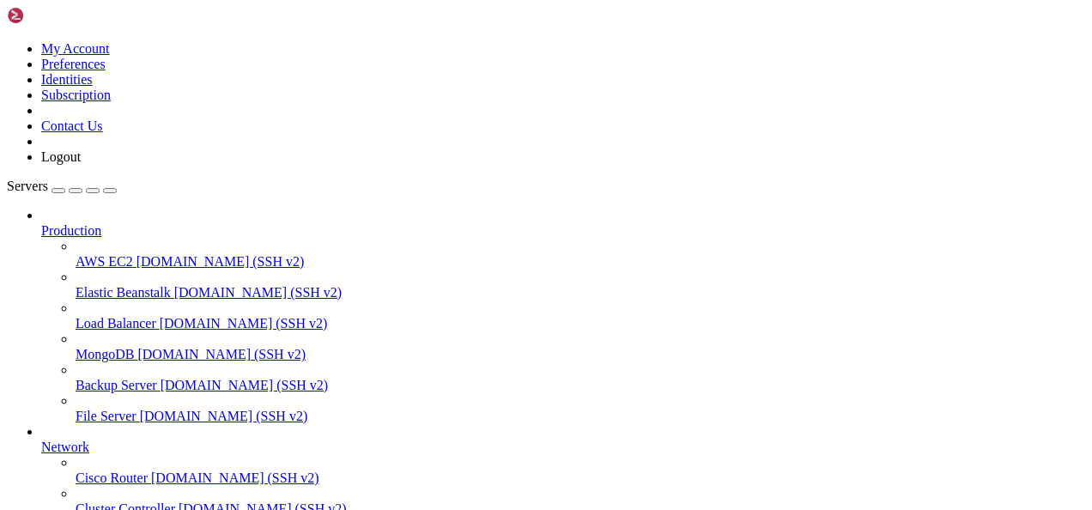
drag, startPoint x: 718, startPoint y: 1209, endPoint x: 665, endPoint y: 1304, distance: 108.4
drag, startPoint x: 312, startPoint y: 1188, endPoint x: 540, endPoint y: 1183, distance: 228.5
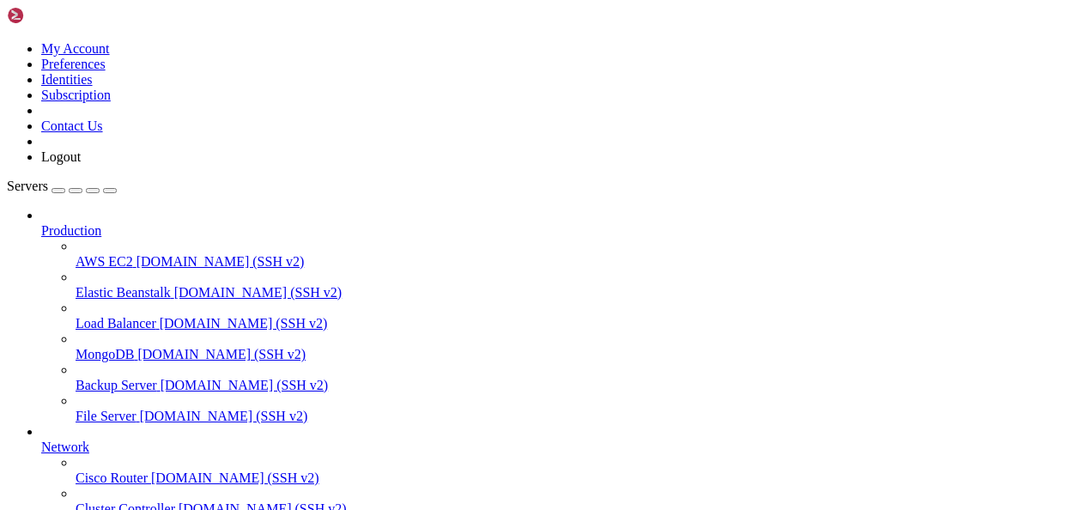
drag, startPoint x: 319, startPoint y: 988, endPoint x: 551, endPoint y: 981, distance: 232.0
